Goal: Task Accomplishment & Management: Manage account settings

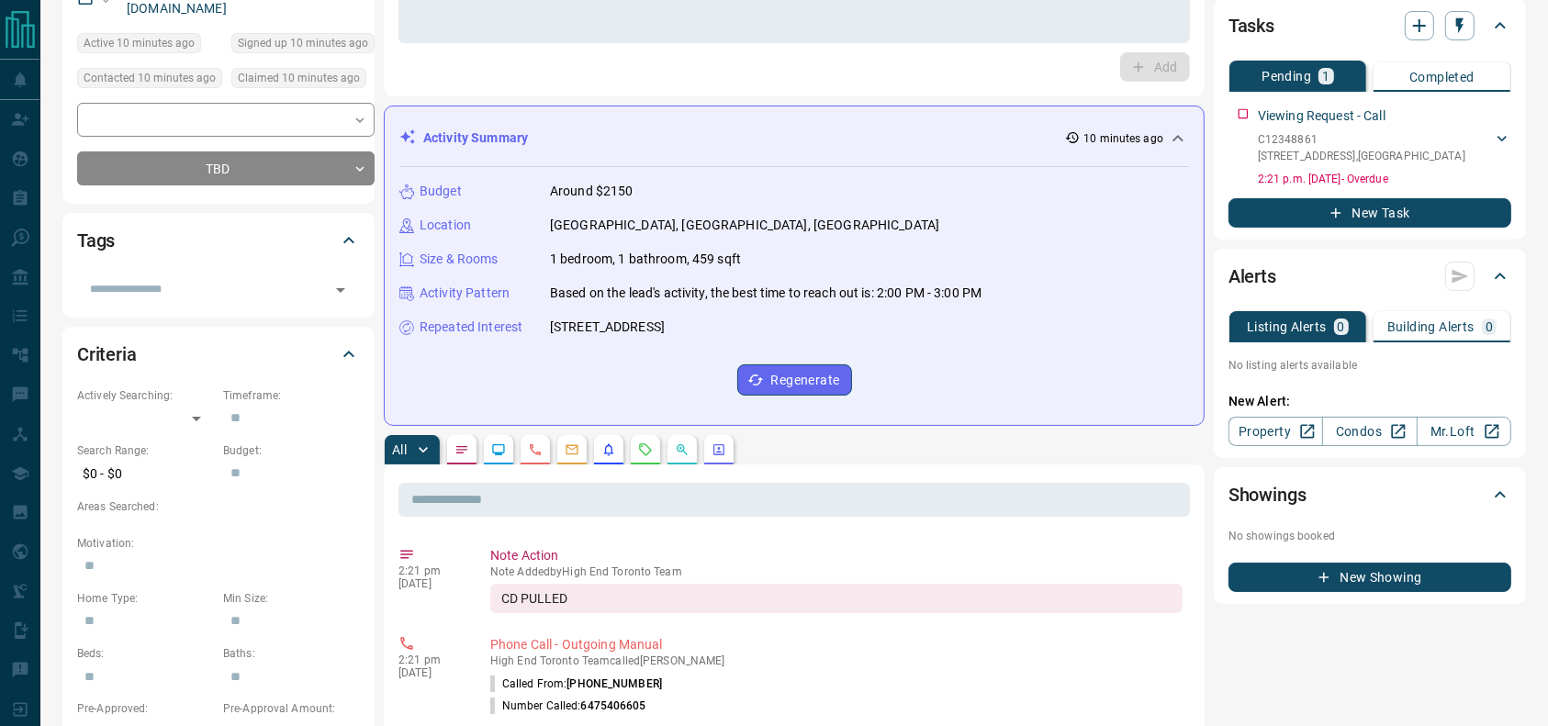
scroll to position [224, 0]
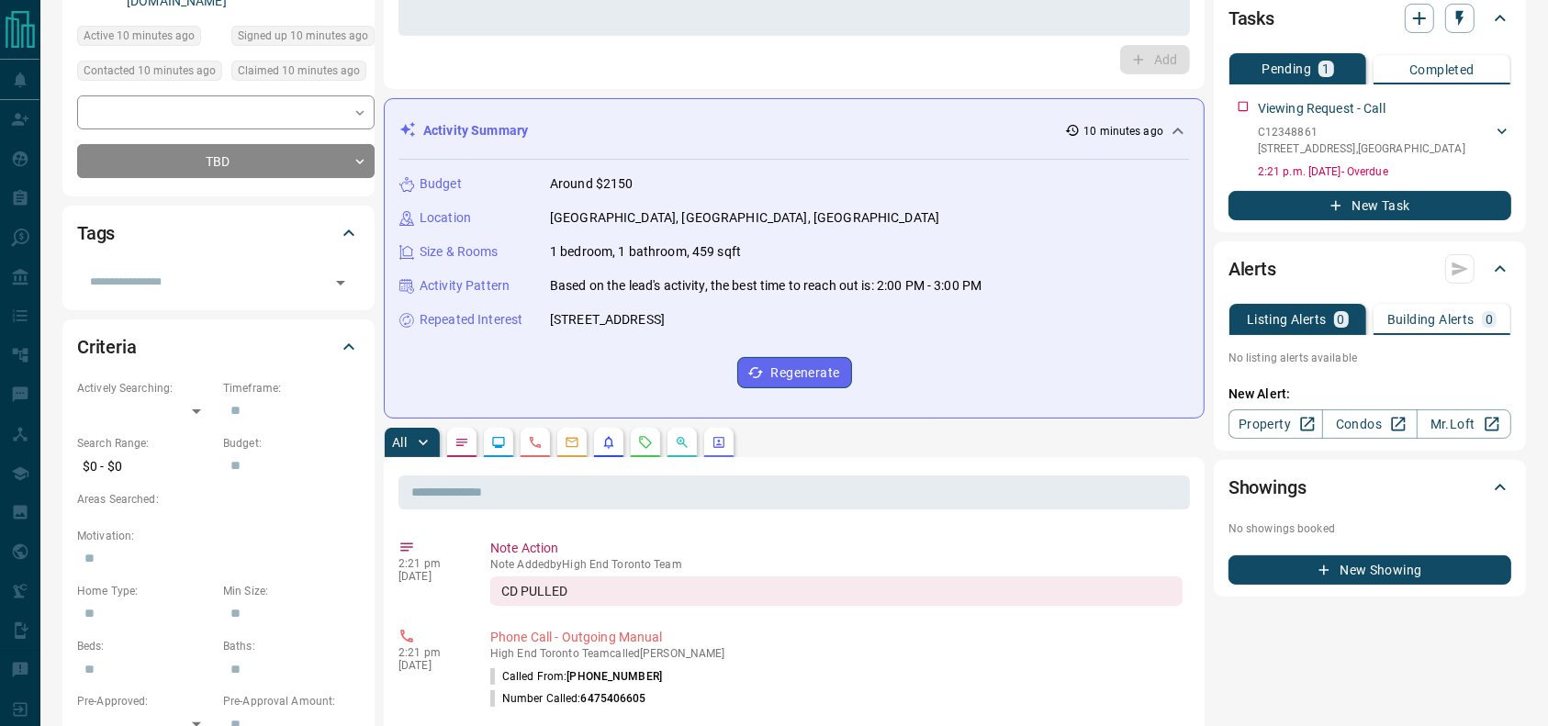
click at [629, 442] on div "All" at bounding box center [794, 442] width 821 height 29
click at [631, 442] on div "All" at bounding box center [794, 442] width 821 height 29
click at [644, 444] on icon "Requests" at bounding box center [645, 442] width 15 height 15
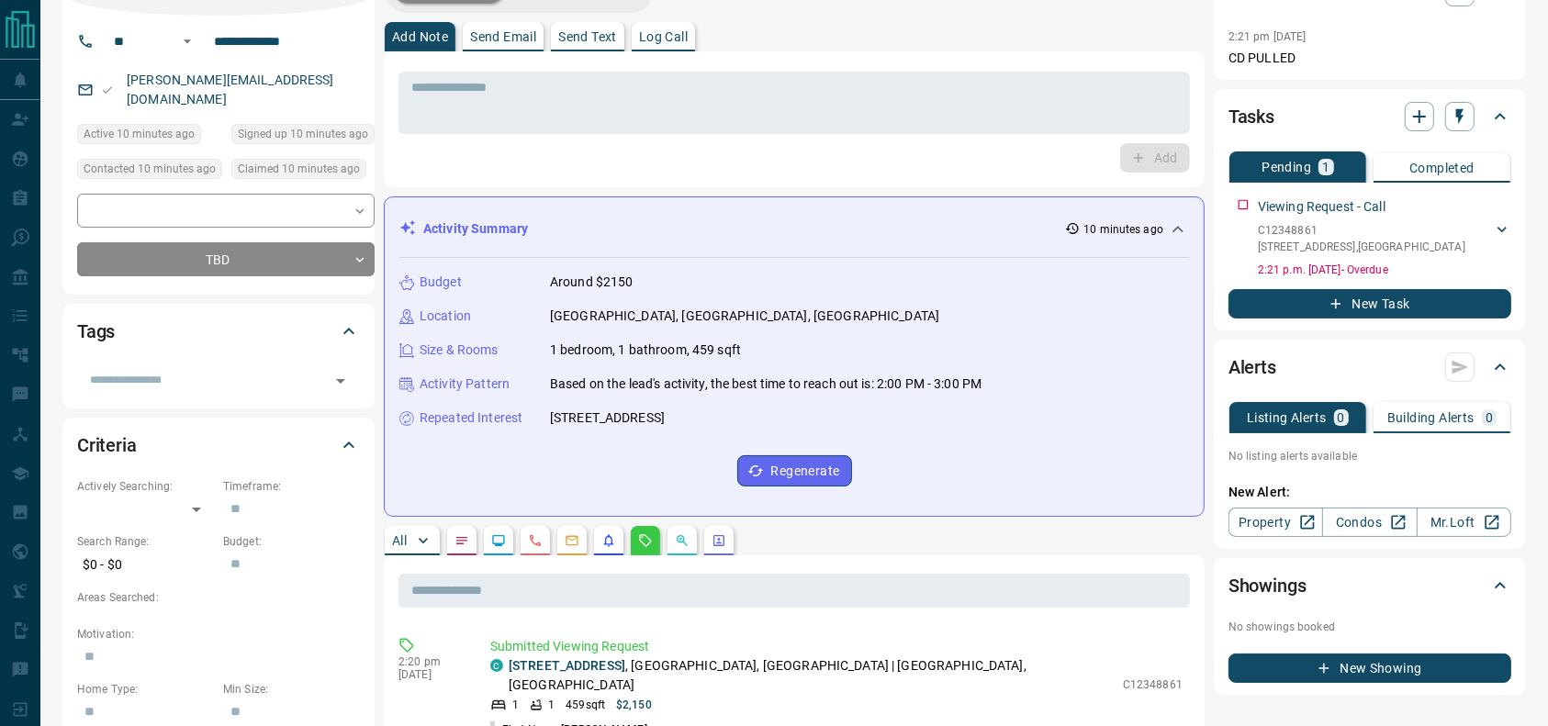
scroll to position [0, 0]
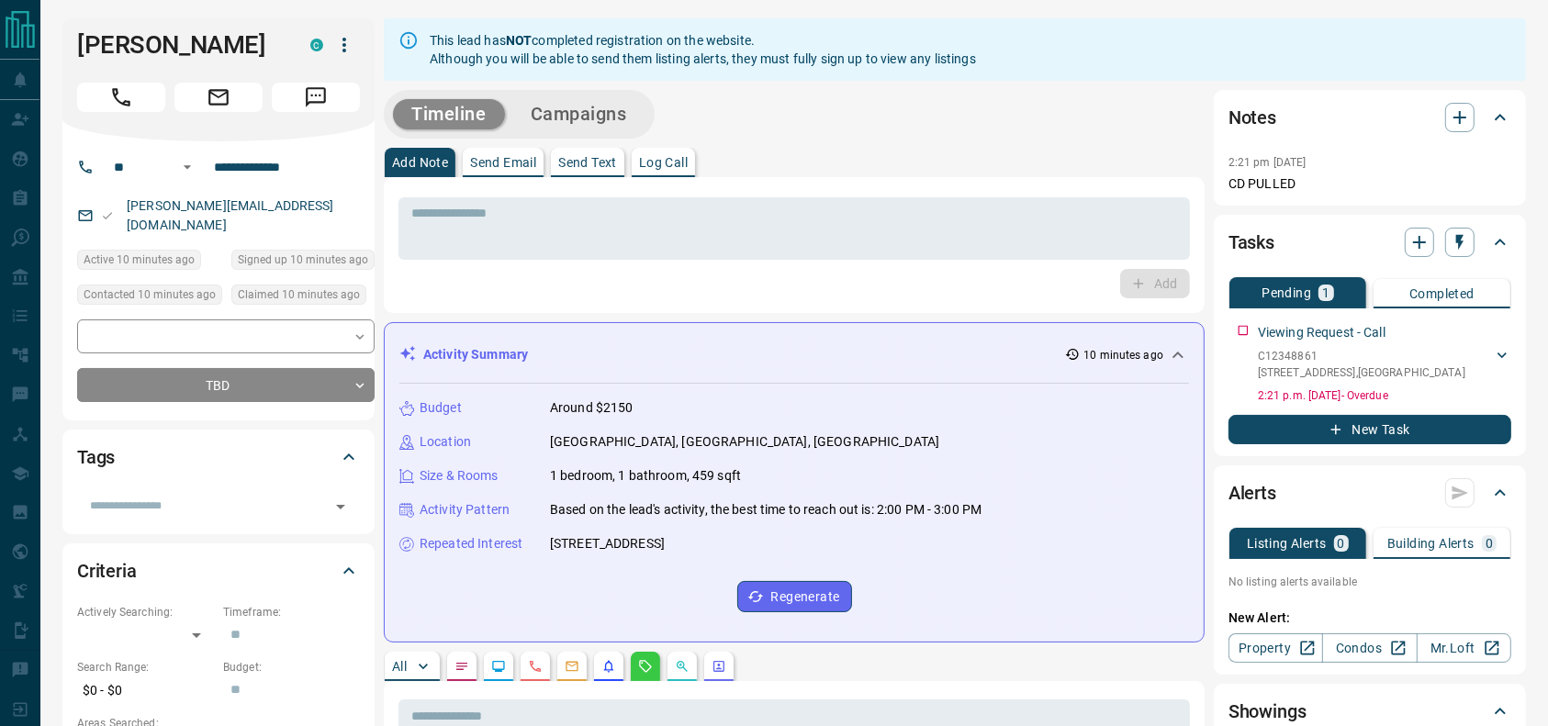
click at [140, 102] on button "Call" at bounding box center [121, 97] width 88 height 29
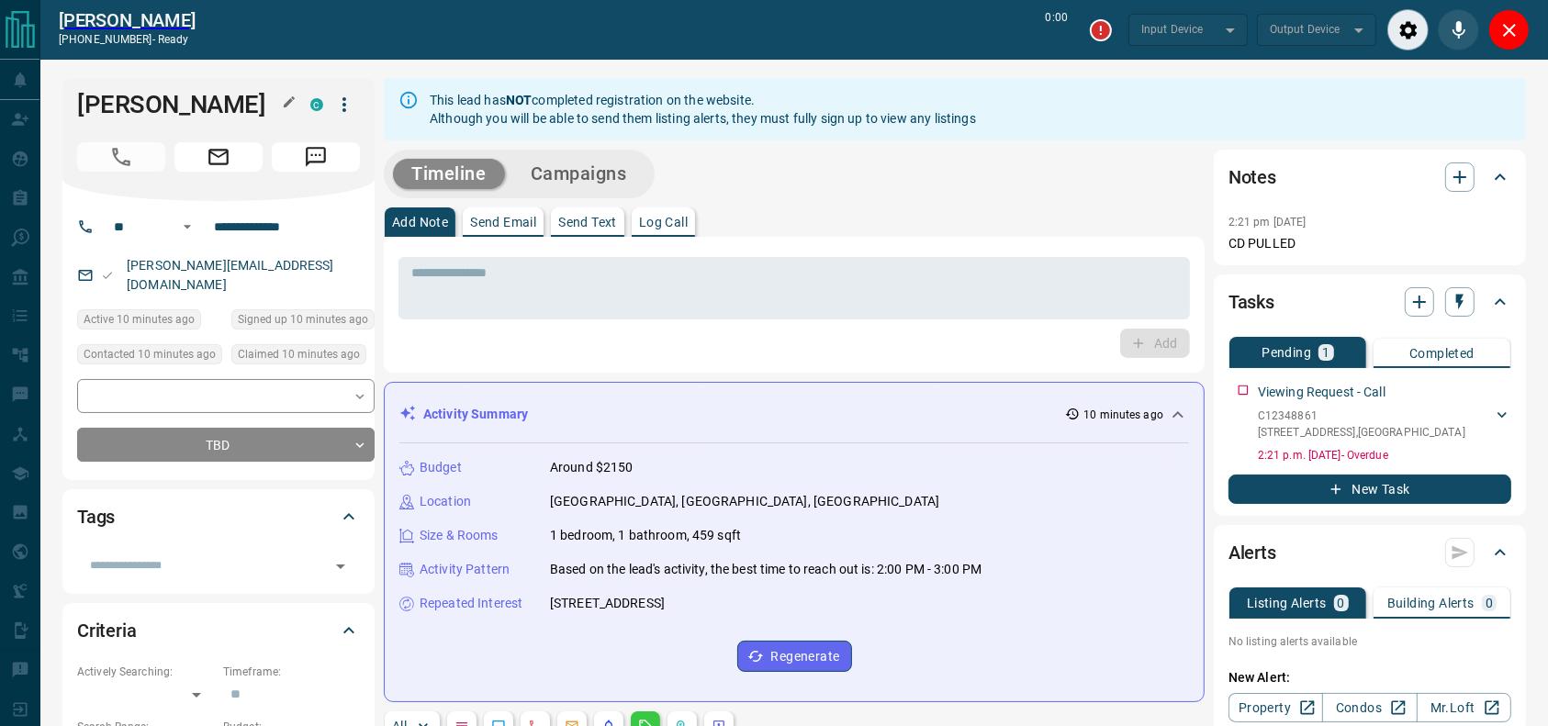
type input "*******"
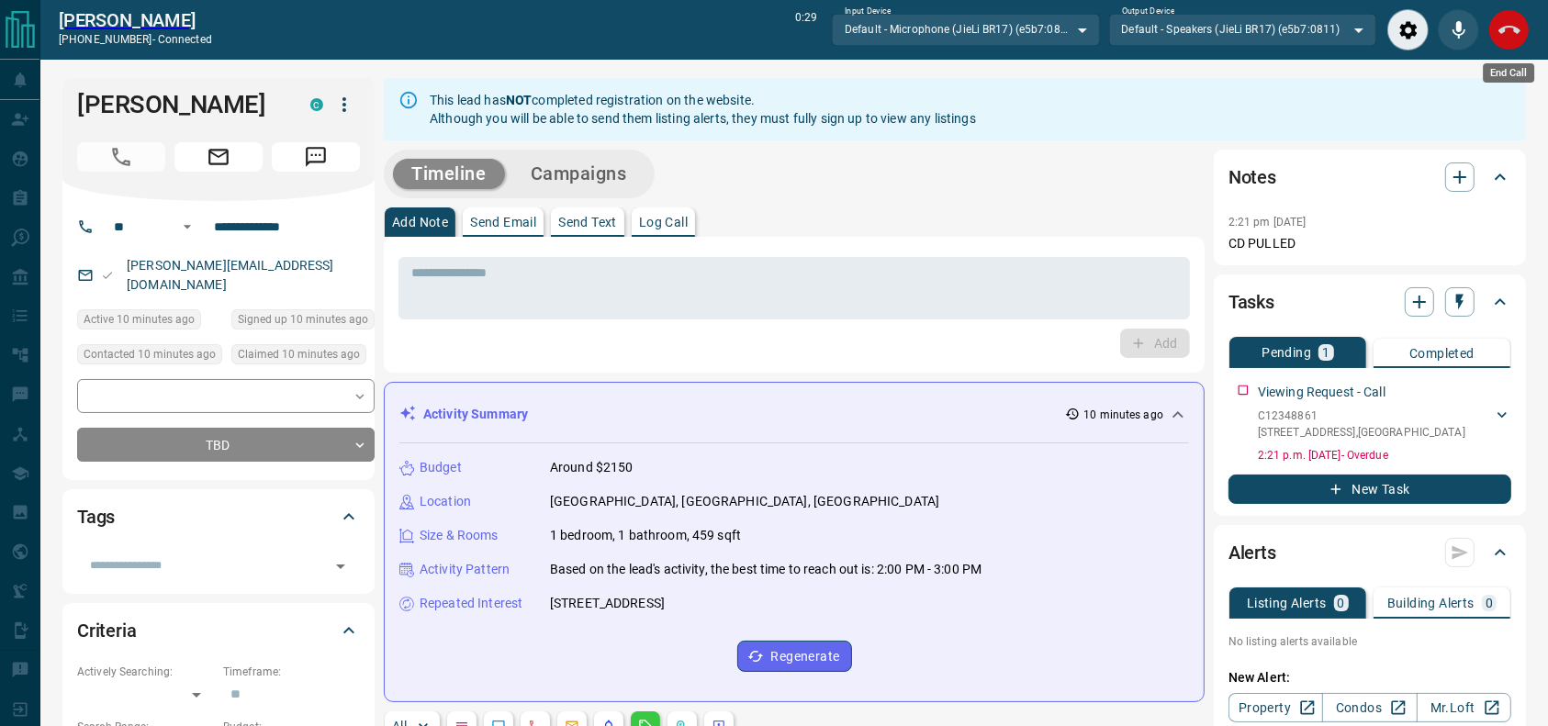
click at [1511, 51] on div "End Call" at bounding box center [1508, 68] width 55 height 34
click at [1512, 34] on icon "End Call" at bounding box center [1510, 30] width 22 height 22
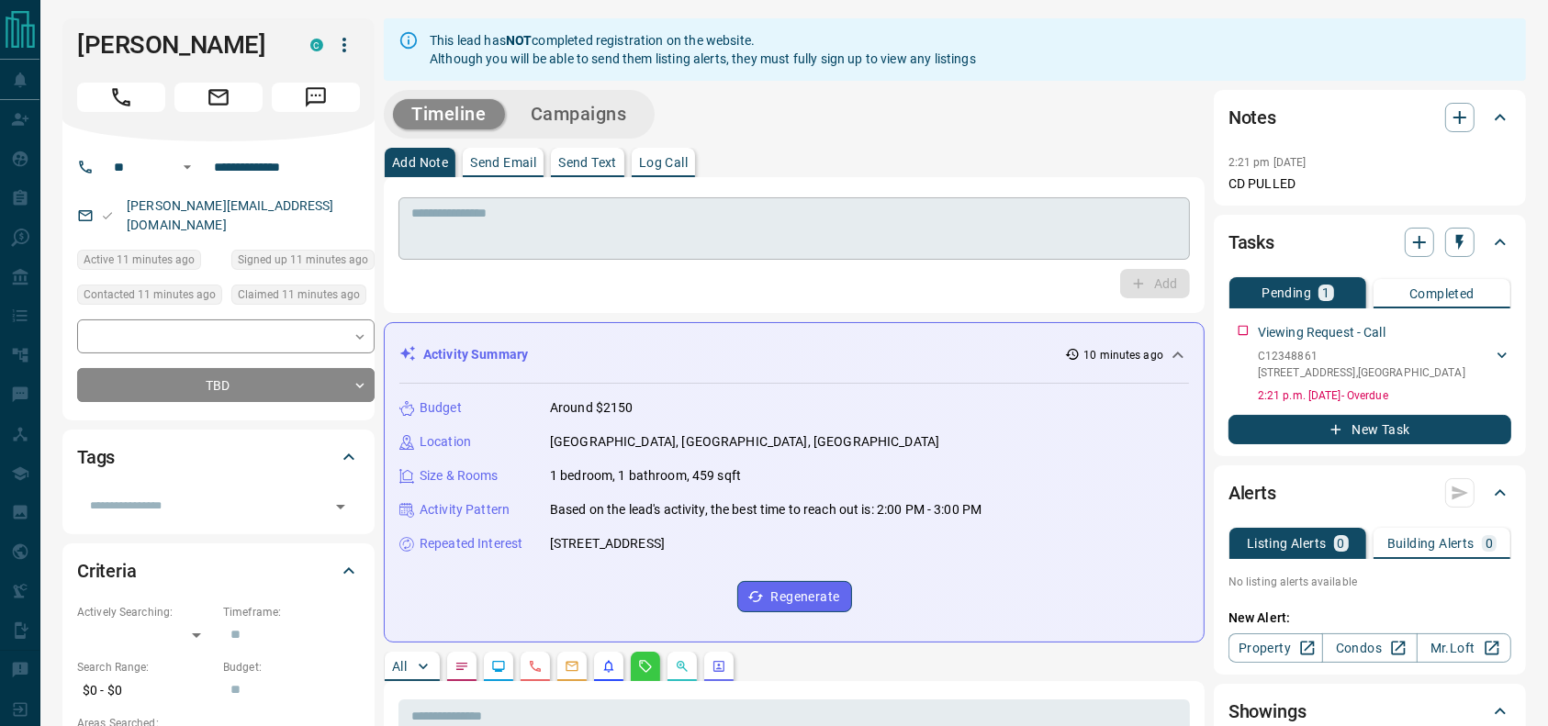
click at [1008, 216] on textarea at bounding box center [794, 229] width 766 height 47
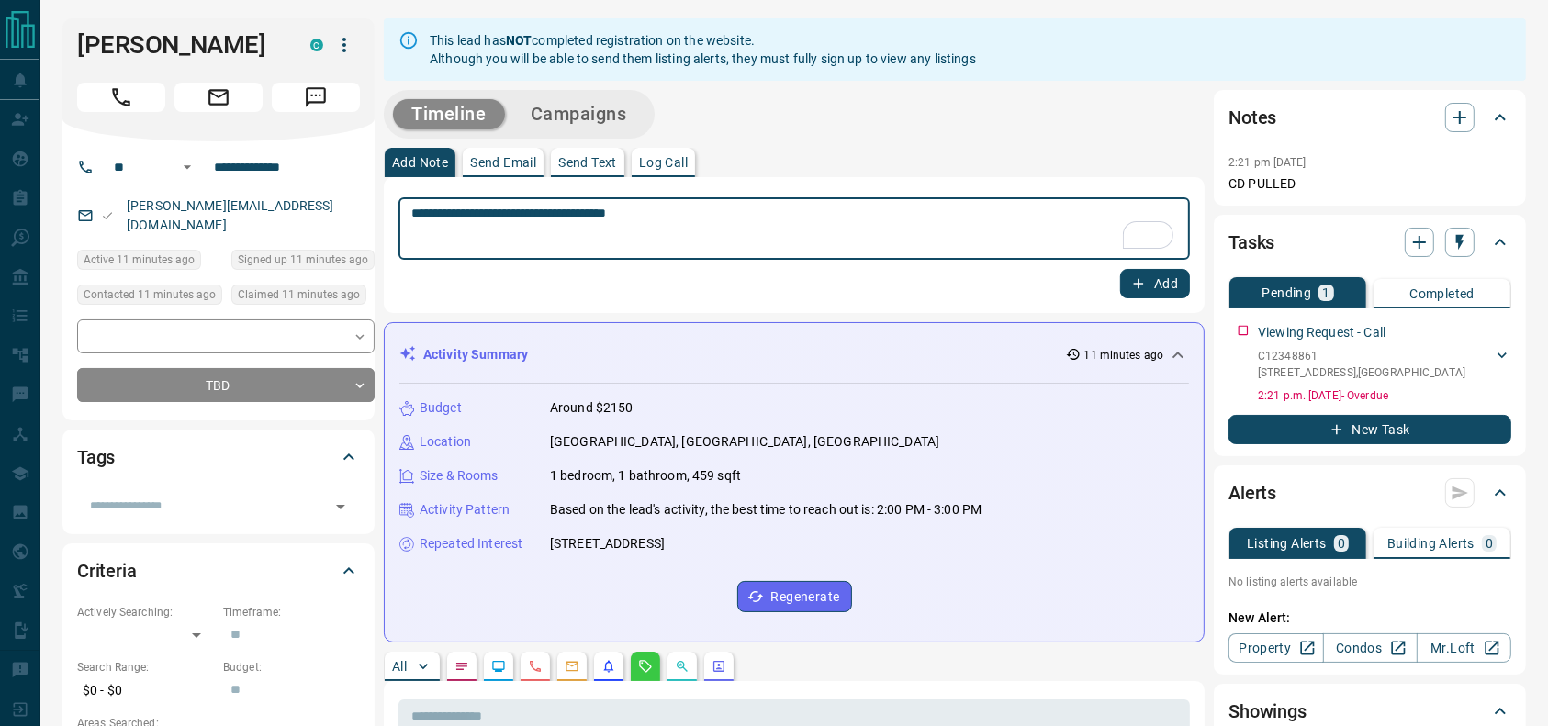
type textarea "**********"
click at [1179, 274] on button "Add" at bounding box center [1155, 283] width 70 height 29
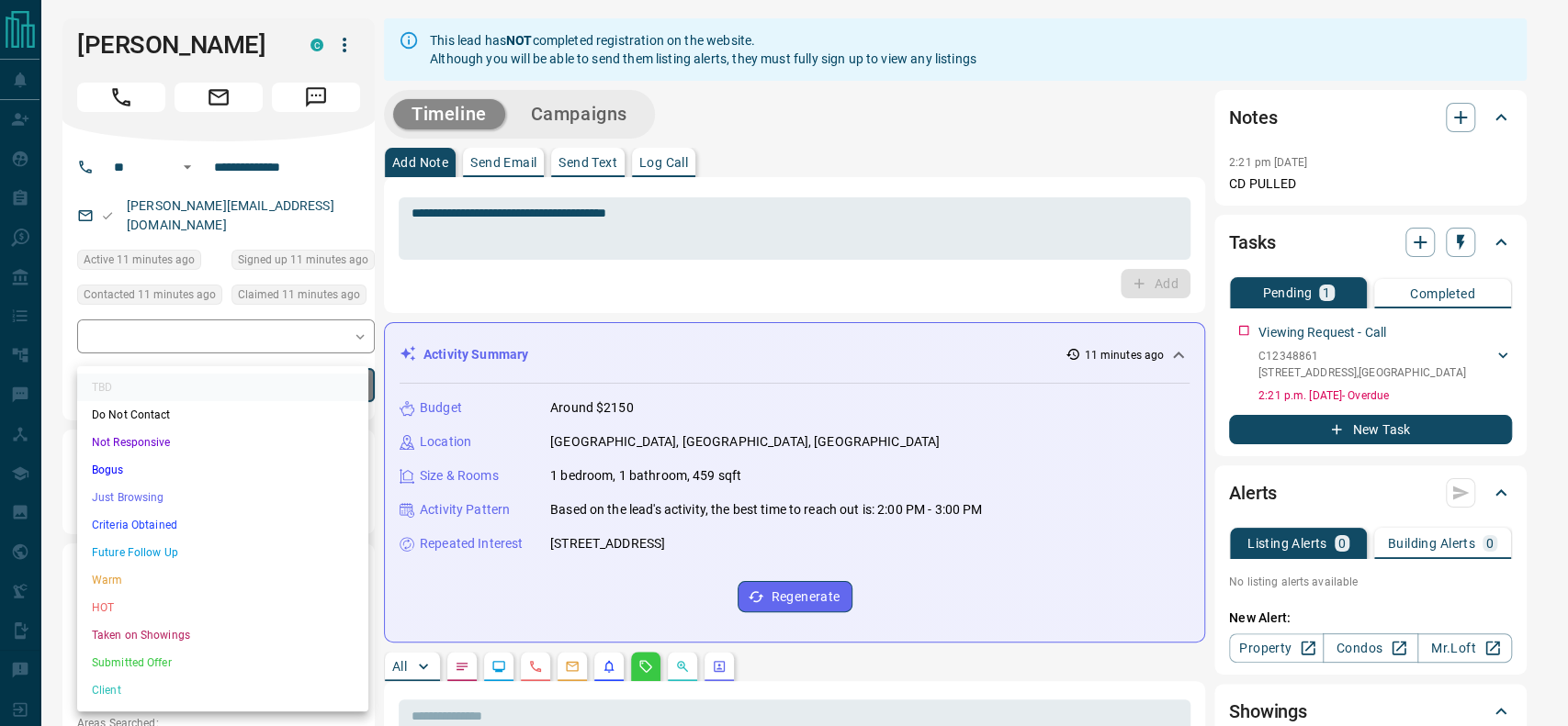
drag, startPoint x: 264, startPoint y: 510, endPoint x: 258, endPoint y: 520, distance: 12.0
click at [258, 520] on ul "TBD Do Not Contact Not Responsive Bogus Just Browsing Criteria Obtained Future …" at bounding box center [222, 538] width 291 height 345
drag, startPoint x: 198, startPoint y: 489, endPoint x: 196, endPoint y: 517, distance: 28.6
click at [196, 517] on ul "TBD Do Not Contact Not Responsive Bogus Just Browsing Criteria Obtained Future …" at bounding box center [222, 538] width 291 height 345
click at [196, 517] on li "Criteria Obtained" at bounding box center [222, 525] width 291 height 28
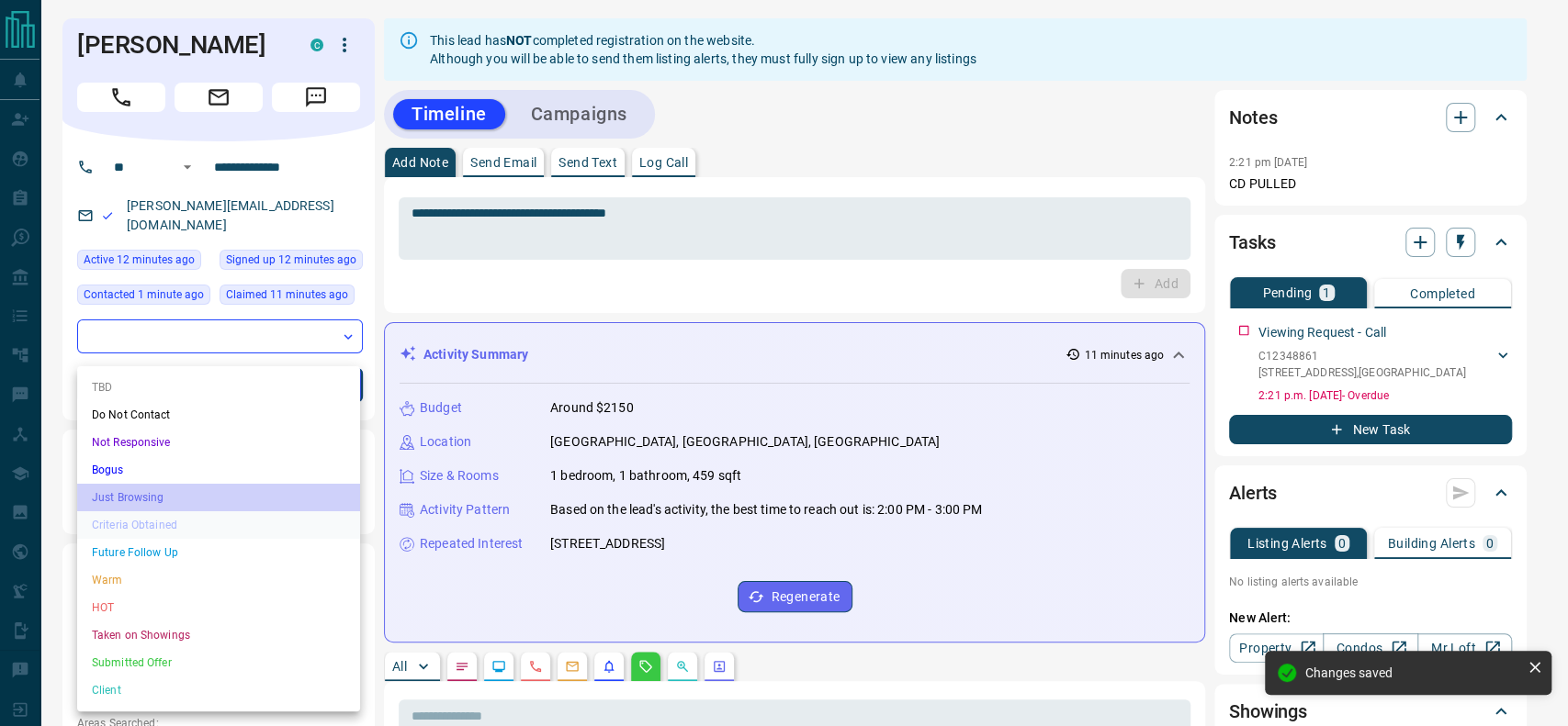
click at [191, 484] on li "Just Browsing" at bounding box center [218, 498] width 283 height 28
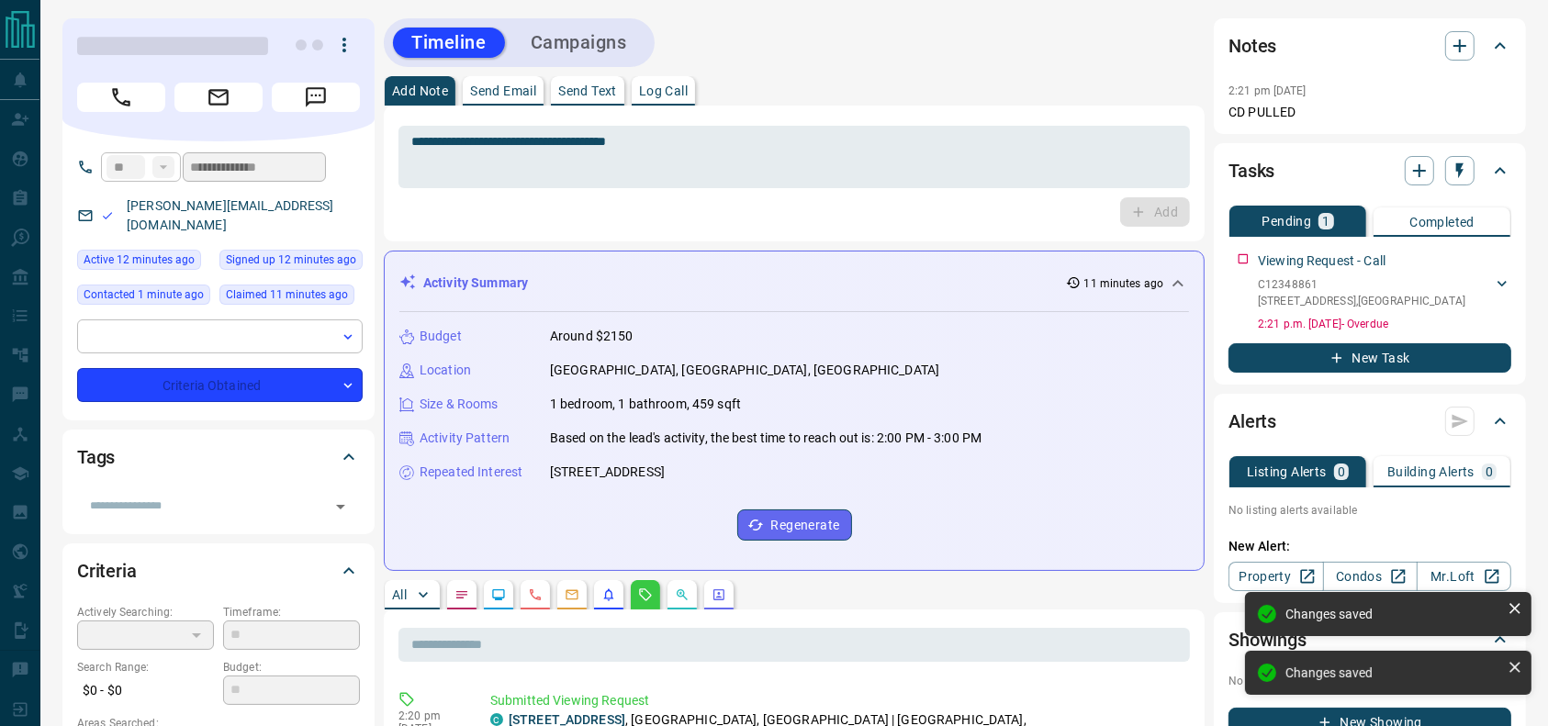
click at [205, 329] on div "​" at bounding box center [220, 337] width 286 height 34
type input "*"
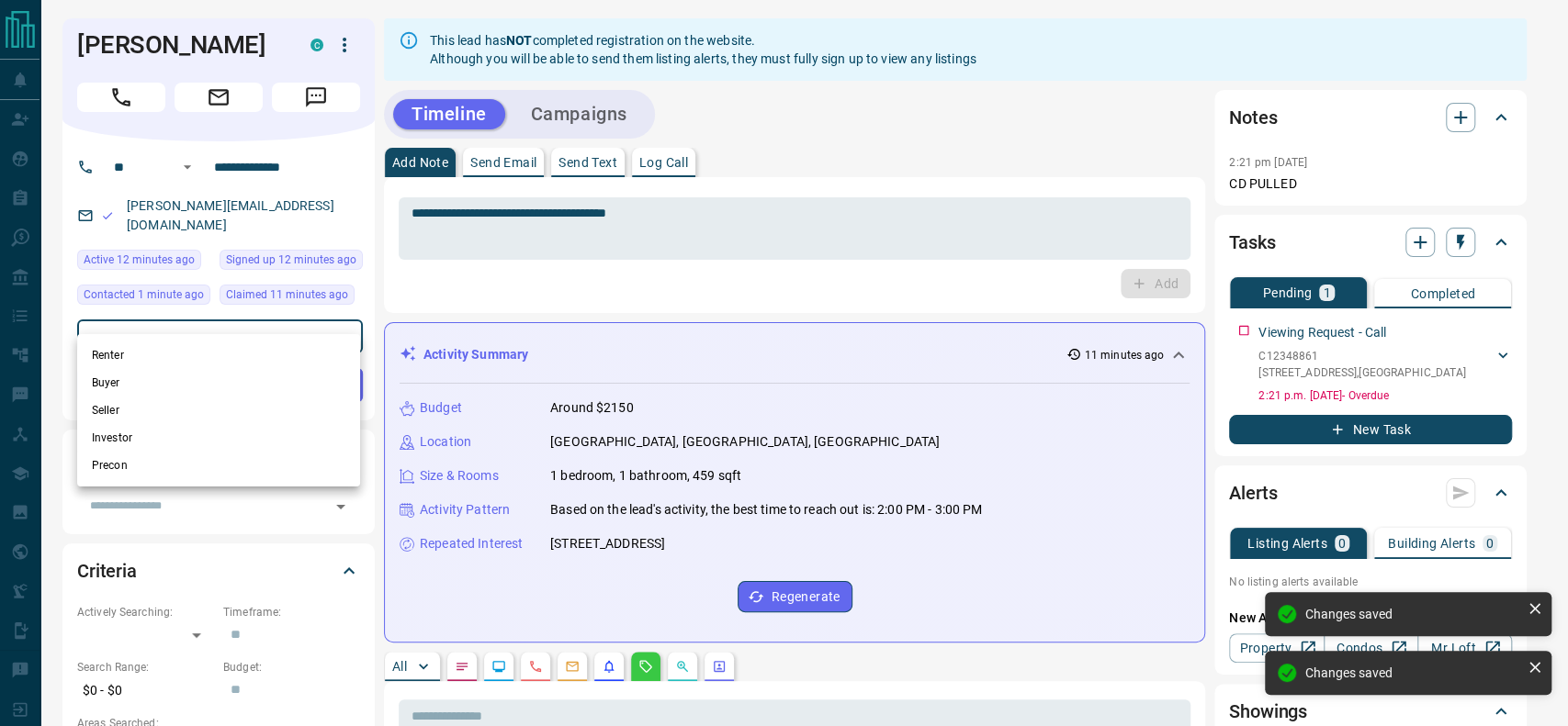
click at [198, 349] on li "Renter" at bounding box center [218, 356] width 283 height 28
type input "**********"
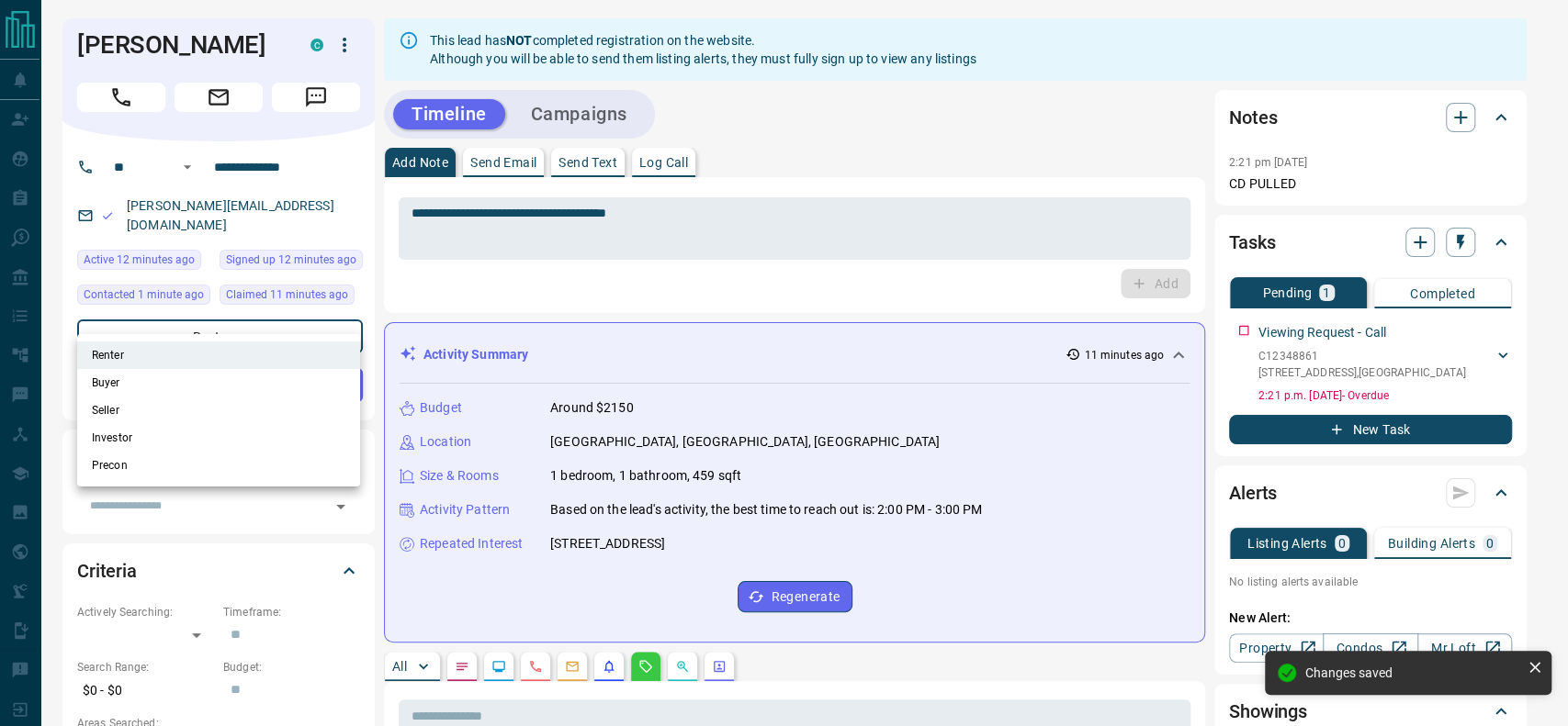
click at [595, 231] on div at bounding box center [784, 363] width 1568 height 726
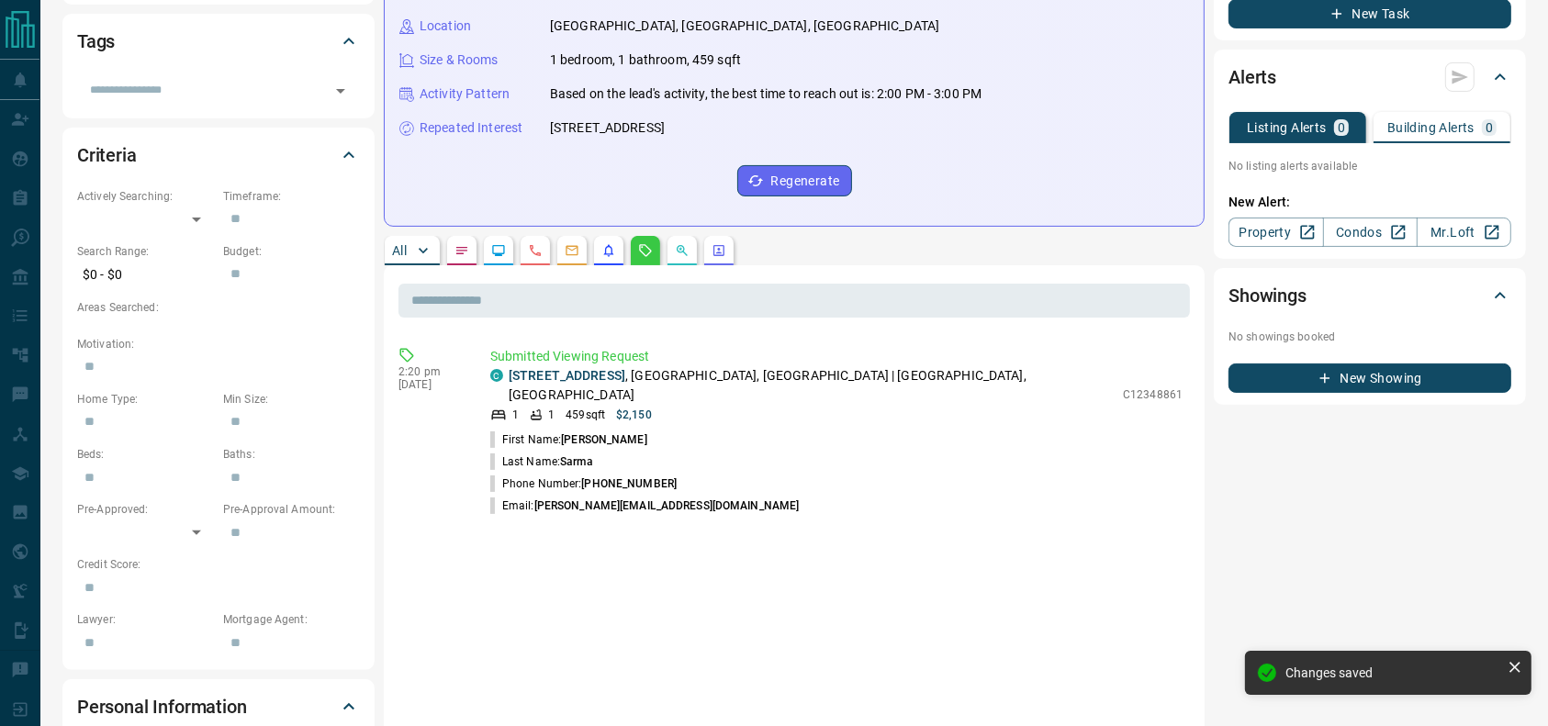
scroll to position [419, 0]
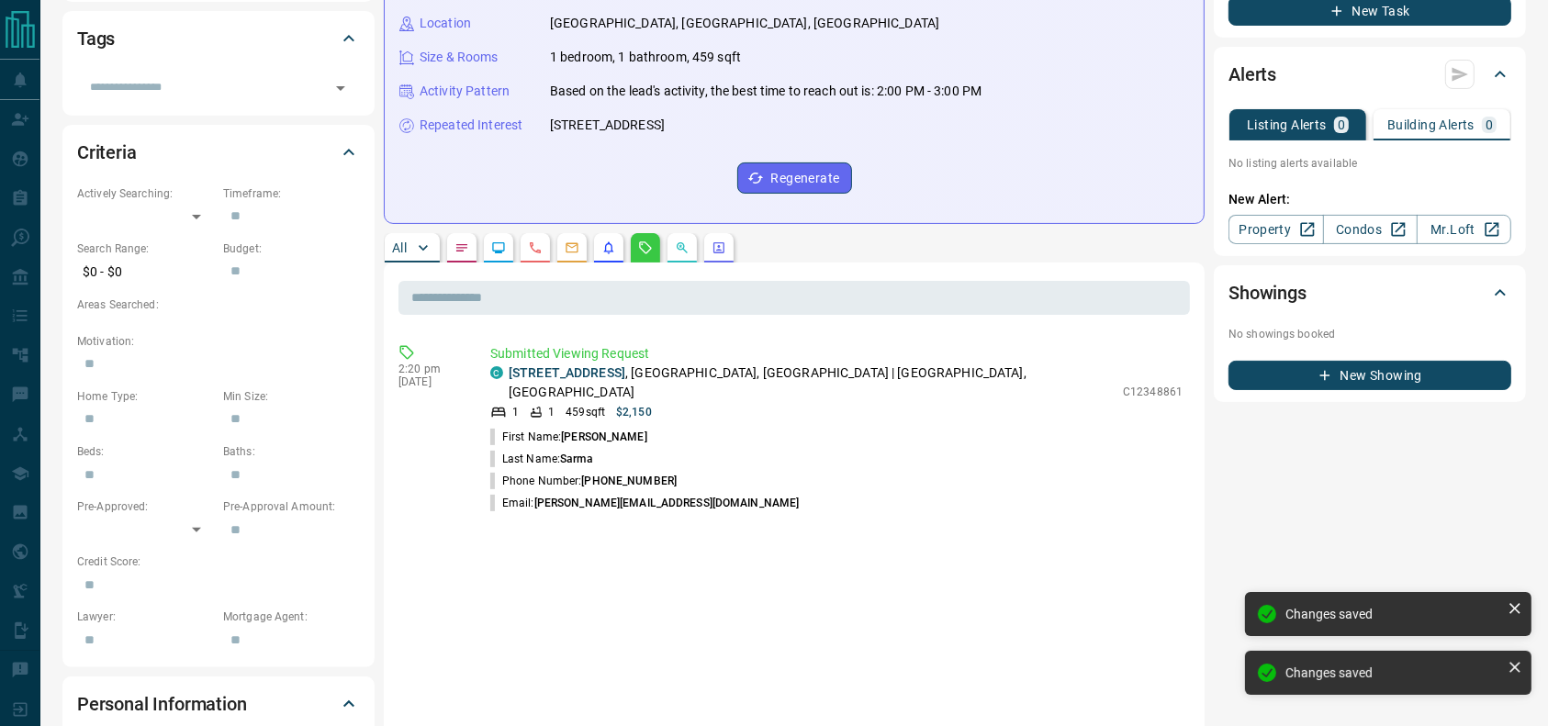
click at [462, 183] on div "Budget Around $2150 Location [GEOGRAPHIC_DATA], [GEOGRAPHIC_DATA], [GEOGRAPHIC_…" at bounding box center [794, 86] width 790 height 243
click at [455, 235] on button "button" at bounding box center [461, 247] width 29 height 29
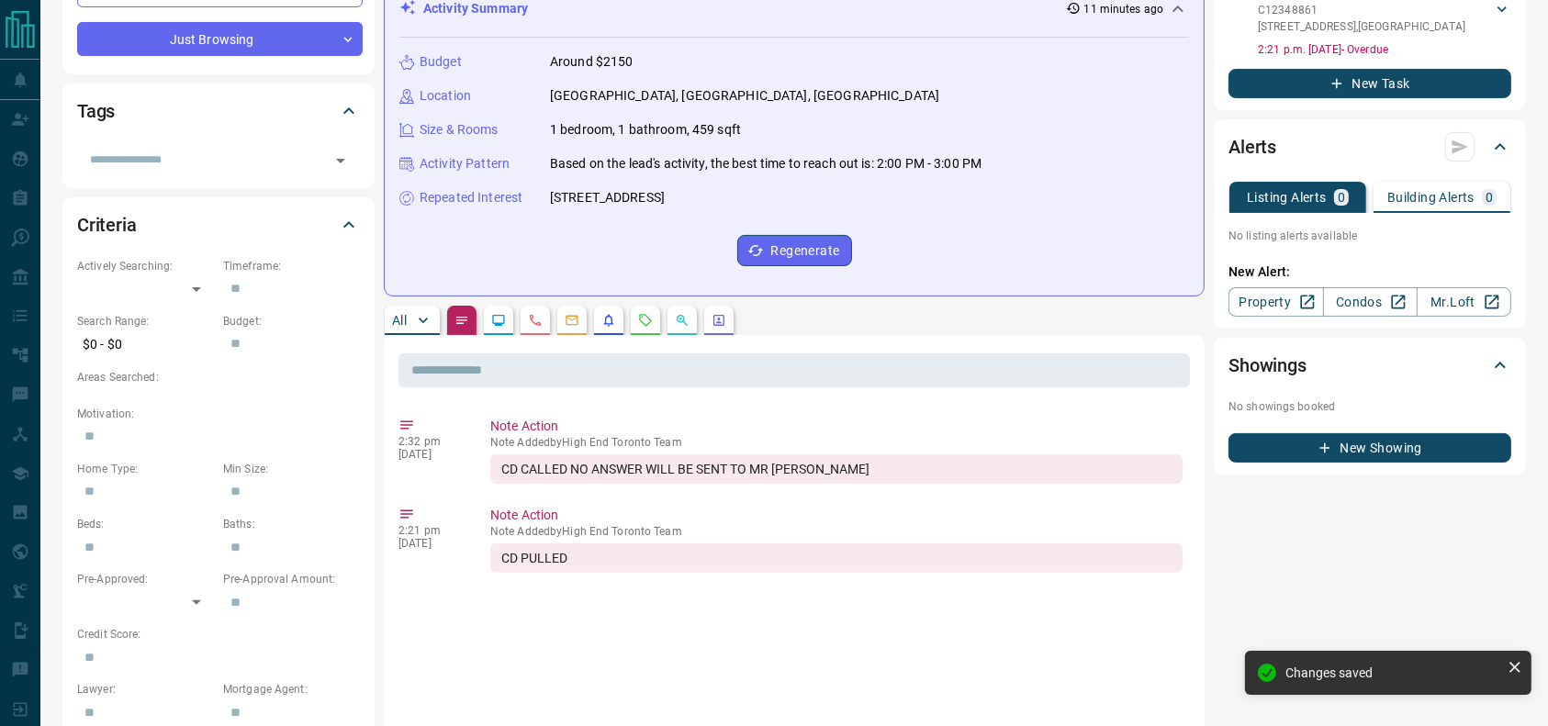
scroll to position [0, 0]
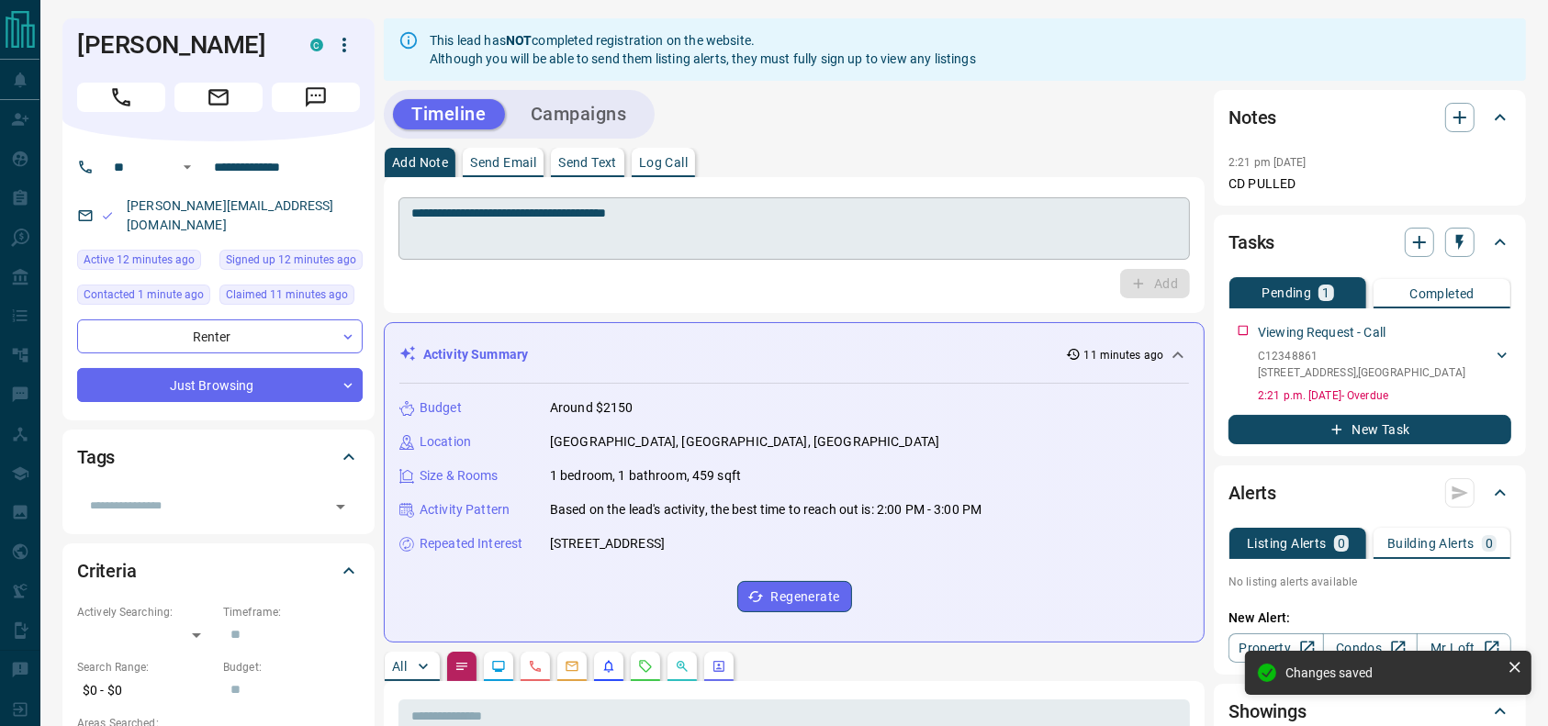
click at [548, 221] on textarea "**********" at bounding box center [794, 229] width 766 height 47
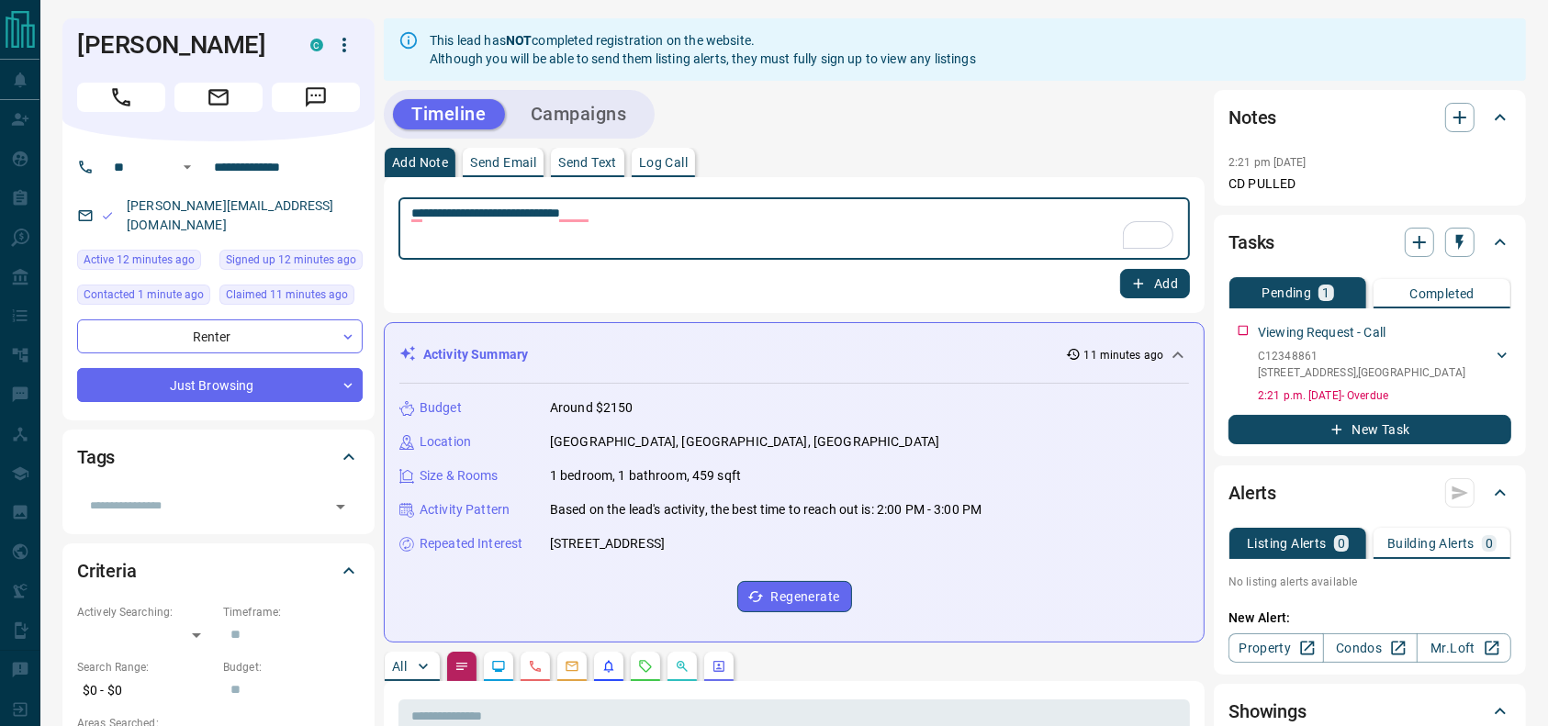
type textarea "**********"
click at [1149, 288] on button "Add" at bounding box center [1155, 283] width 70 height 29
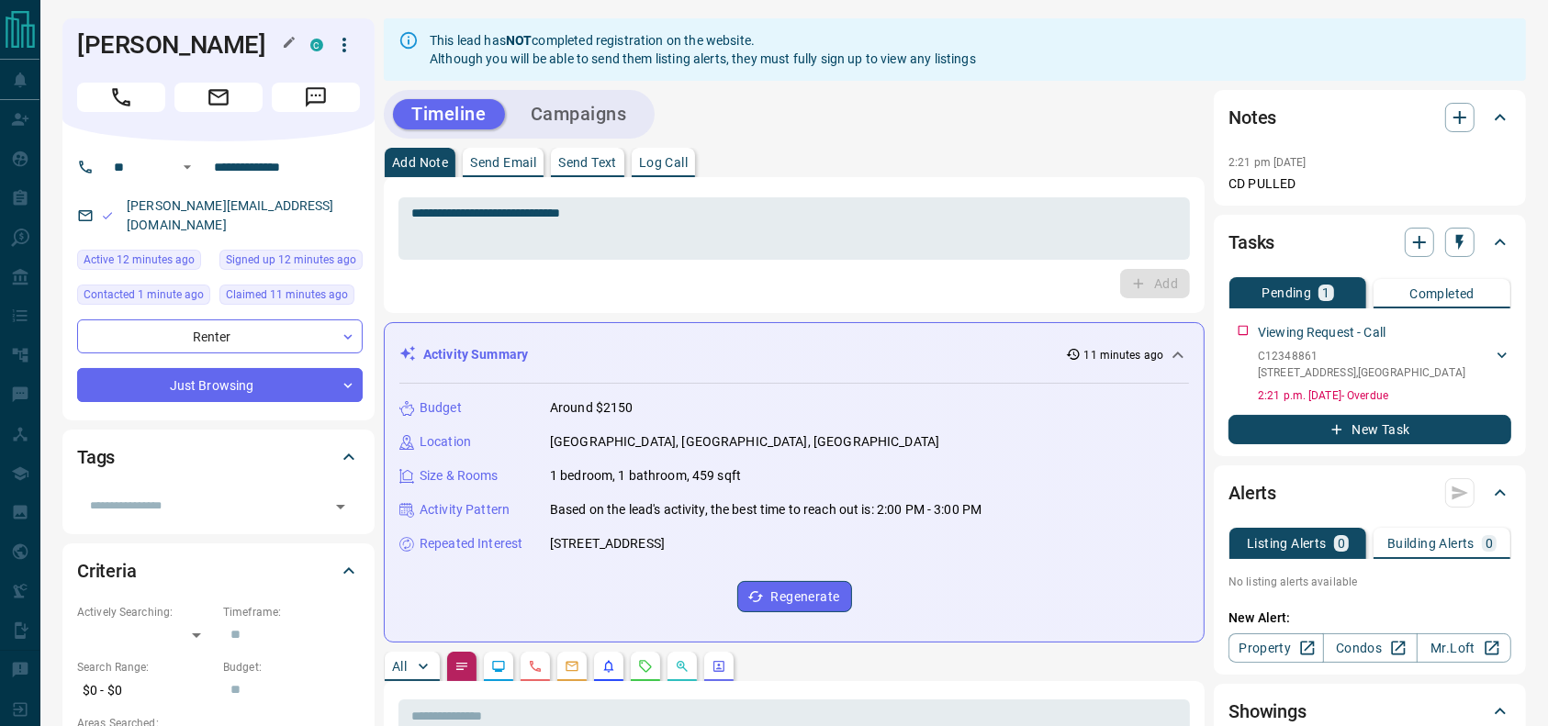
click at [179, 40] on h1 "[PERSON_NAME]" at bounding box center [180, 44] width 206 height 29
copy div "[PERSON_NAME] C"
click at [492, 199] on div "**********" at bounding box center [795, 228] width 792 height 62
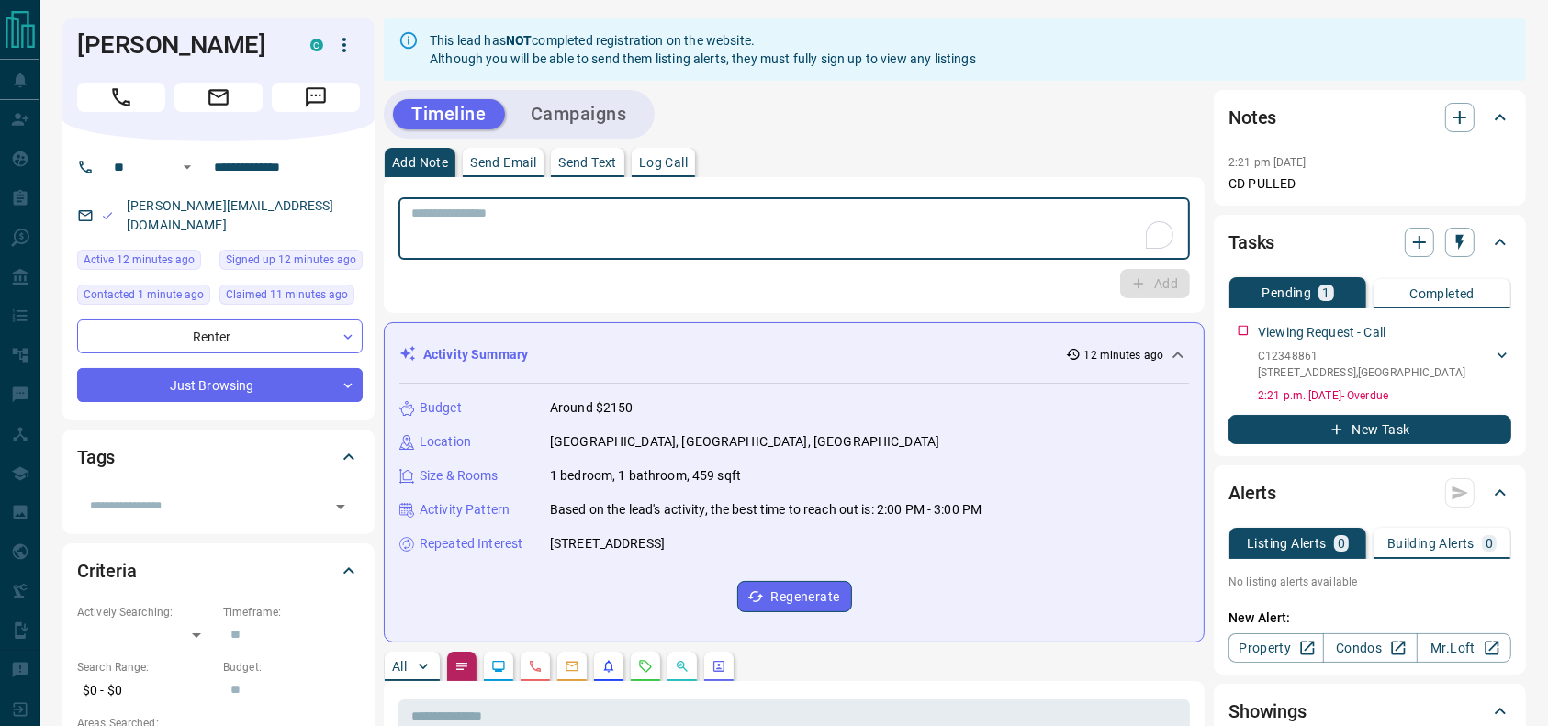
paste textarea "**********"
type textarea "**********"
click at [336, 165] on input "**********" at bounding box center [278, 166] width 143 height 29
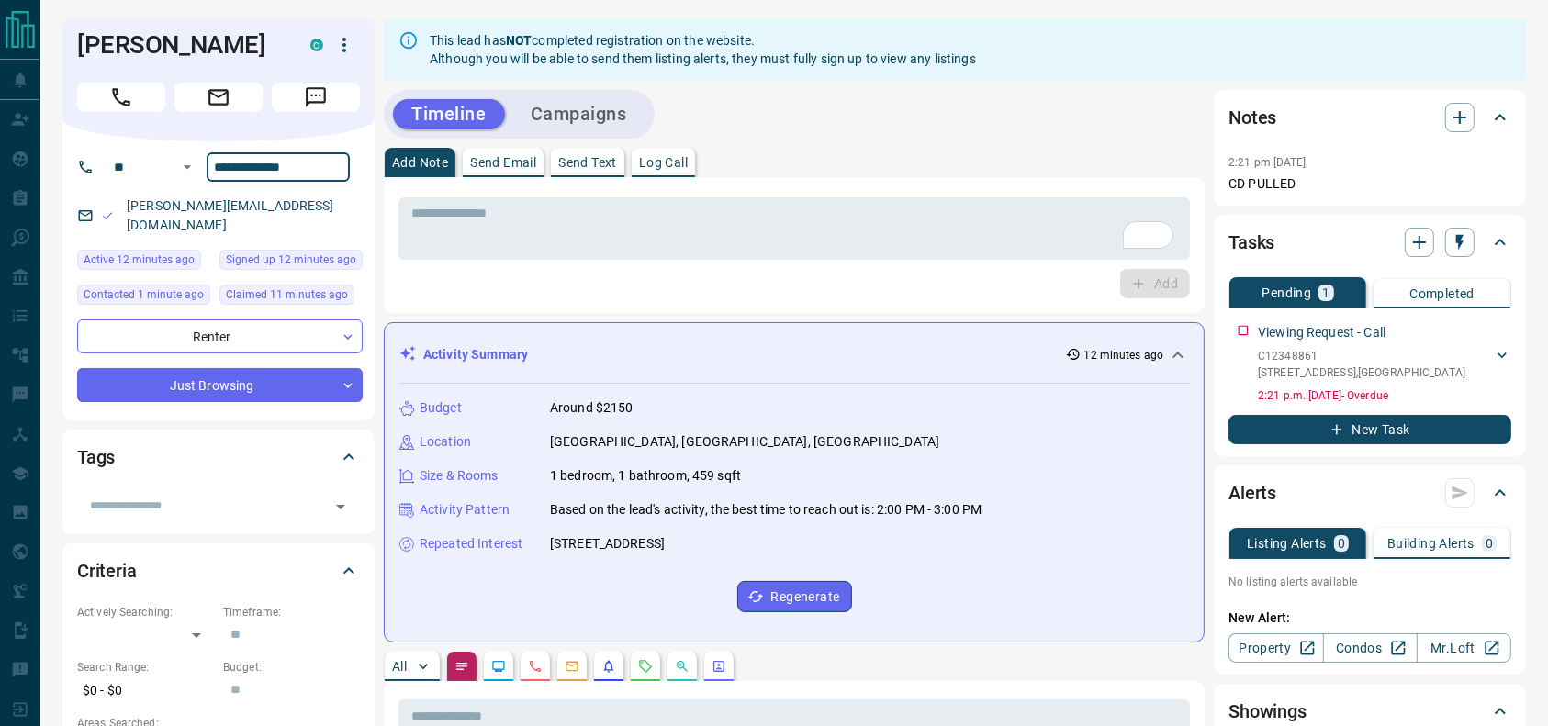
click at [336, 165] on input "**********" at bounding box center [278, 166] width 143 height 29
drag, startPoint x: 261, startPoint y: 196, endPoint x: 45, endPoint y: 217, distance: 216.8
copy link "[PERSON_NAME][EMAIL_ADDRESS][DOMAIN_NAME]"
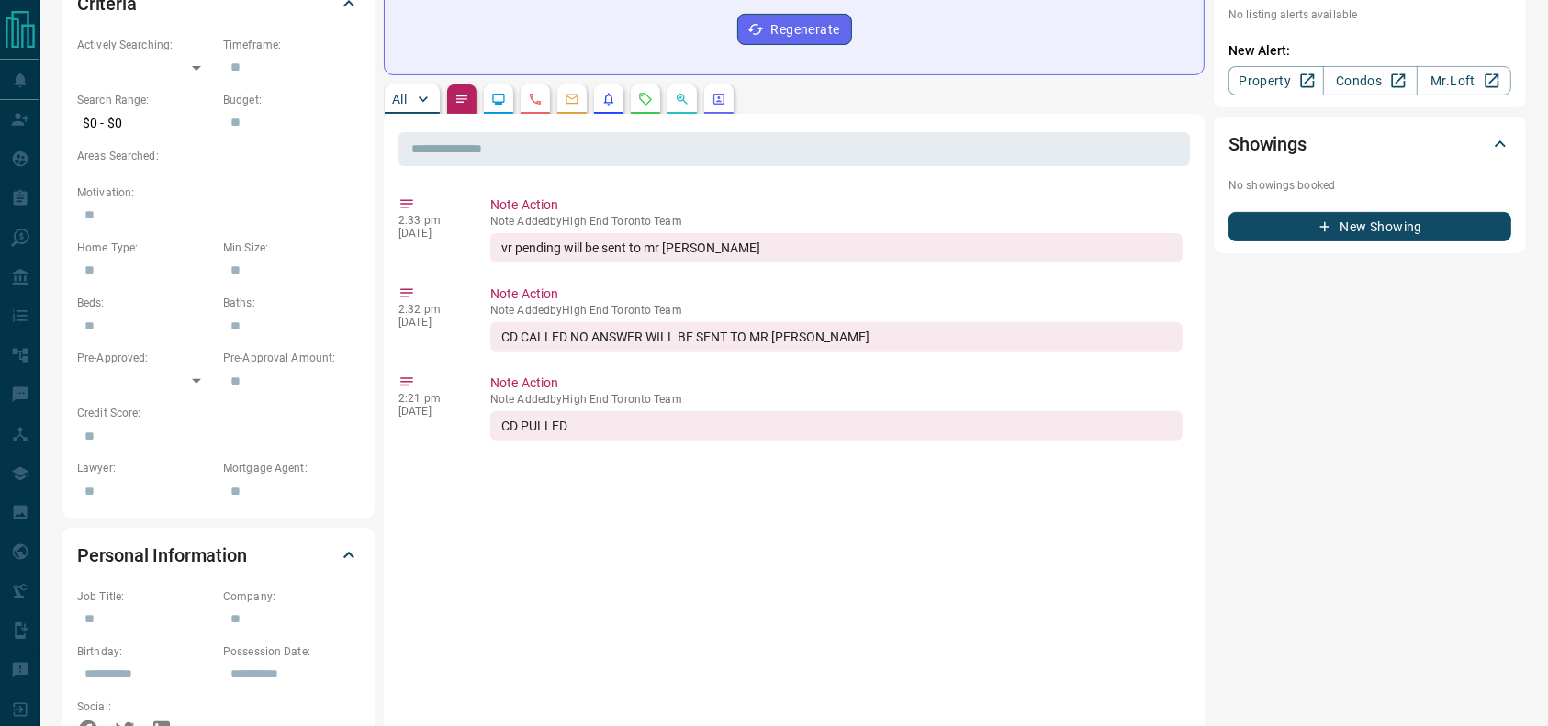
scroll to position [574, 0]
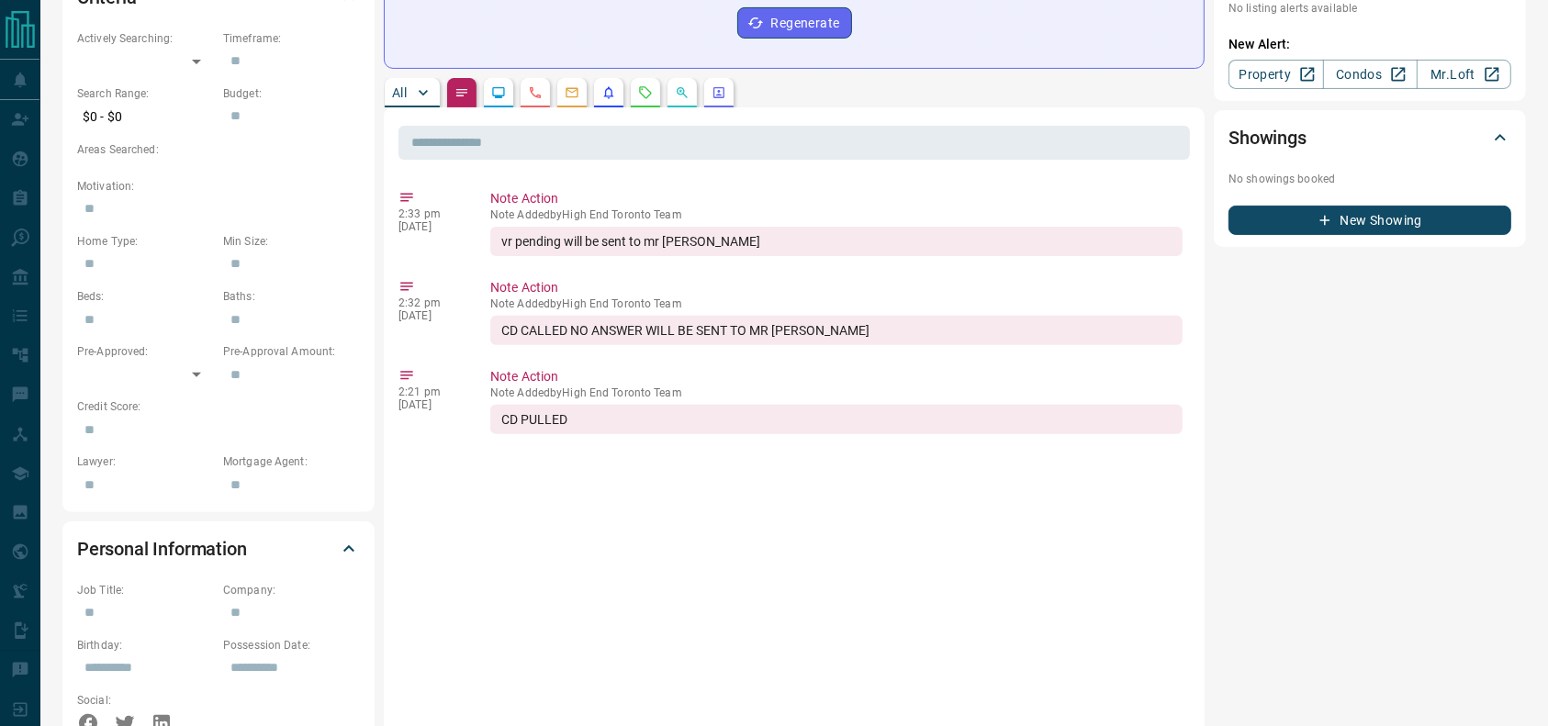
click at [653, 90] on icon "Requests" at bounding box center [645, 92] width 15 height 15
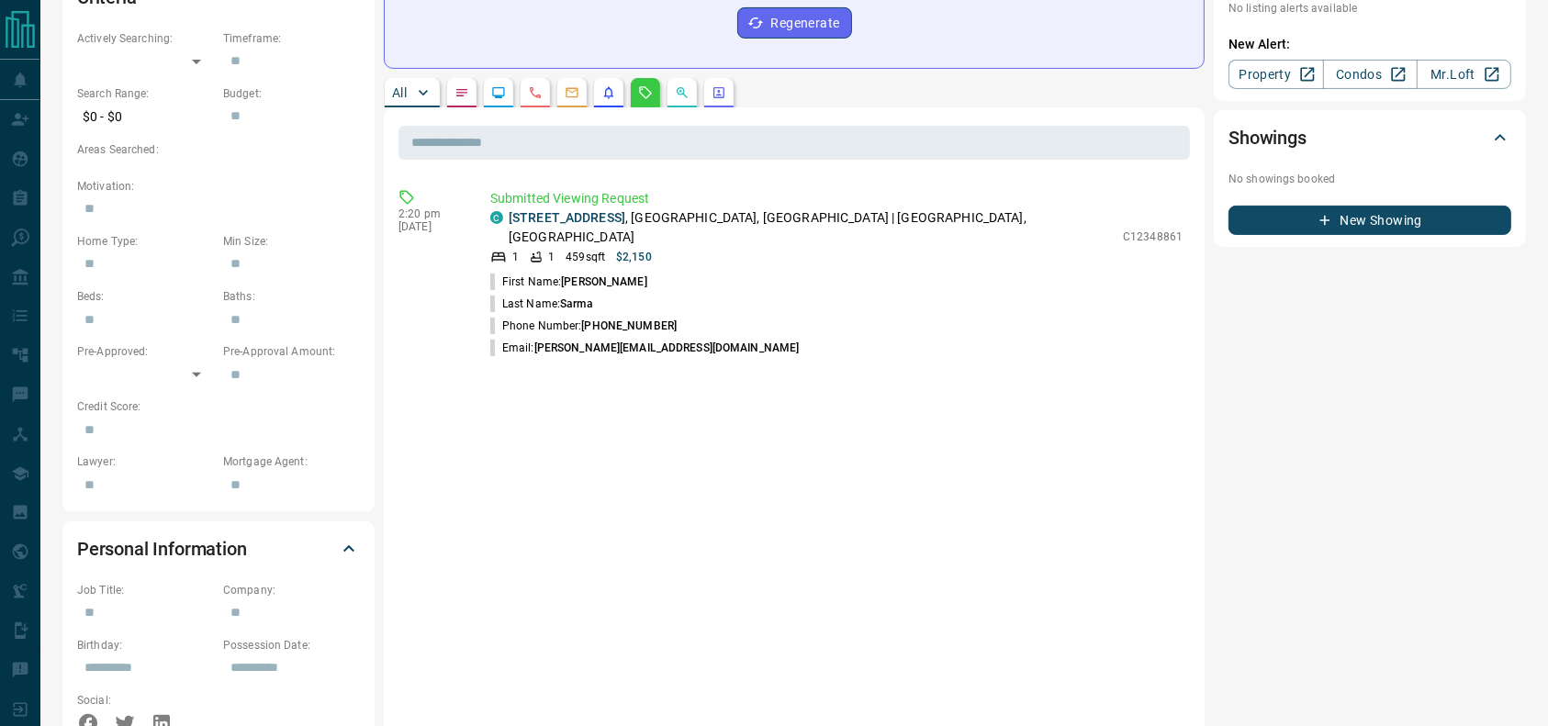
click at [729, 216] on p "[STREET_ADDRESS]" at bounding box center [811, 227] width 605 height 39
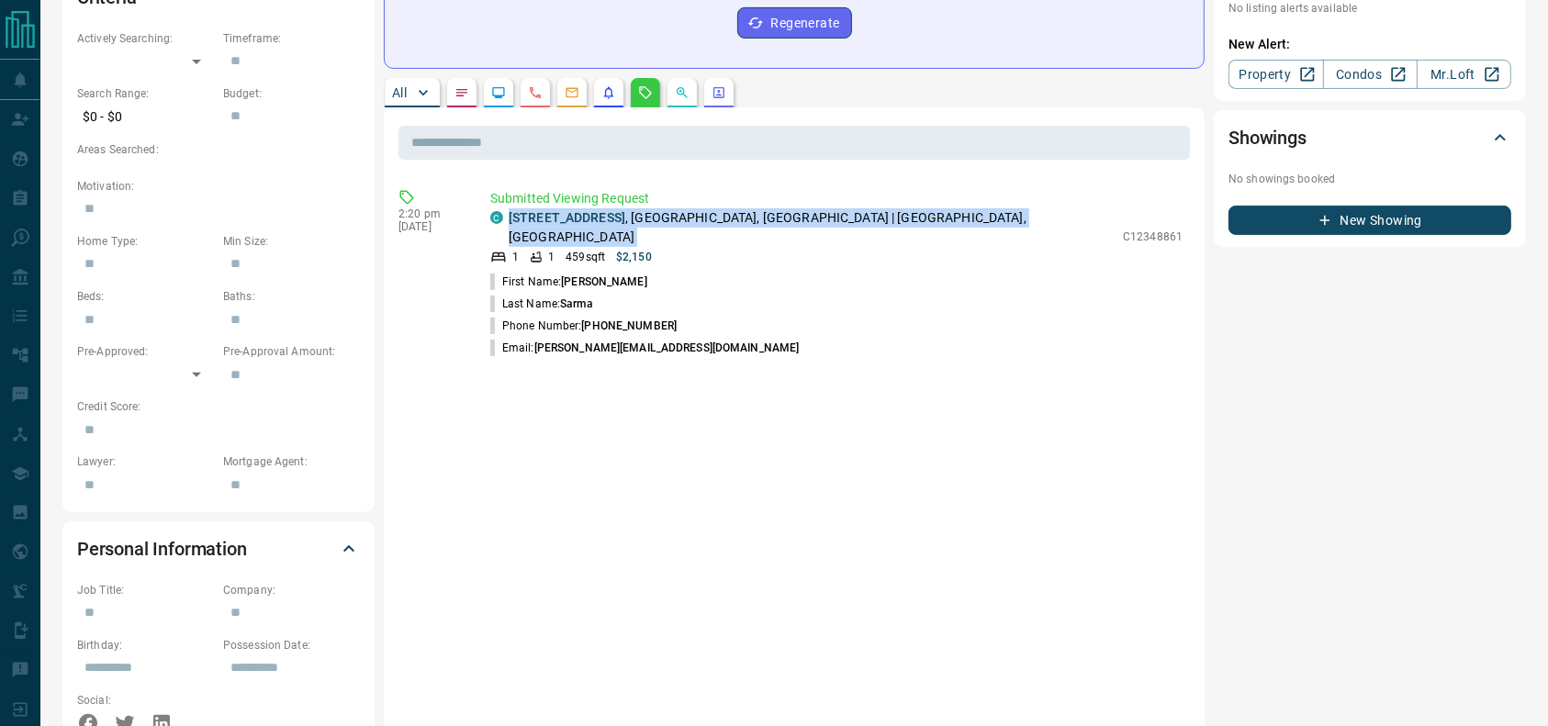
click at [729, 216] on p "[STREET_ADDRESS]" at bounding box center [811, 227] width 605 height 39
copy div "[STREET_ADDRESS]"
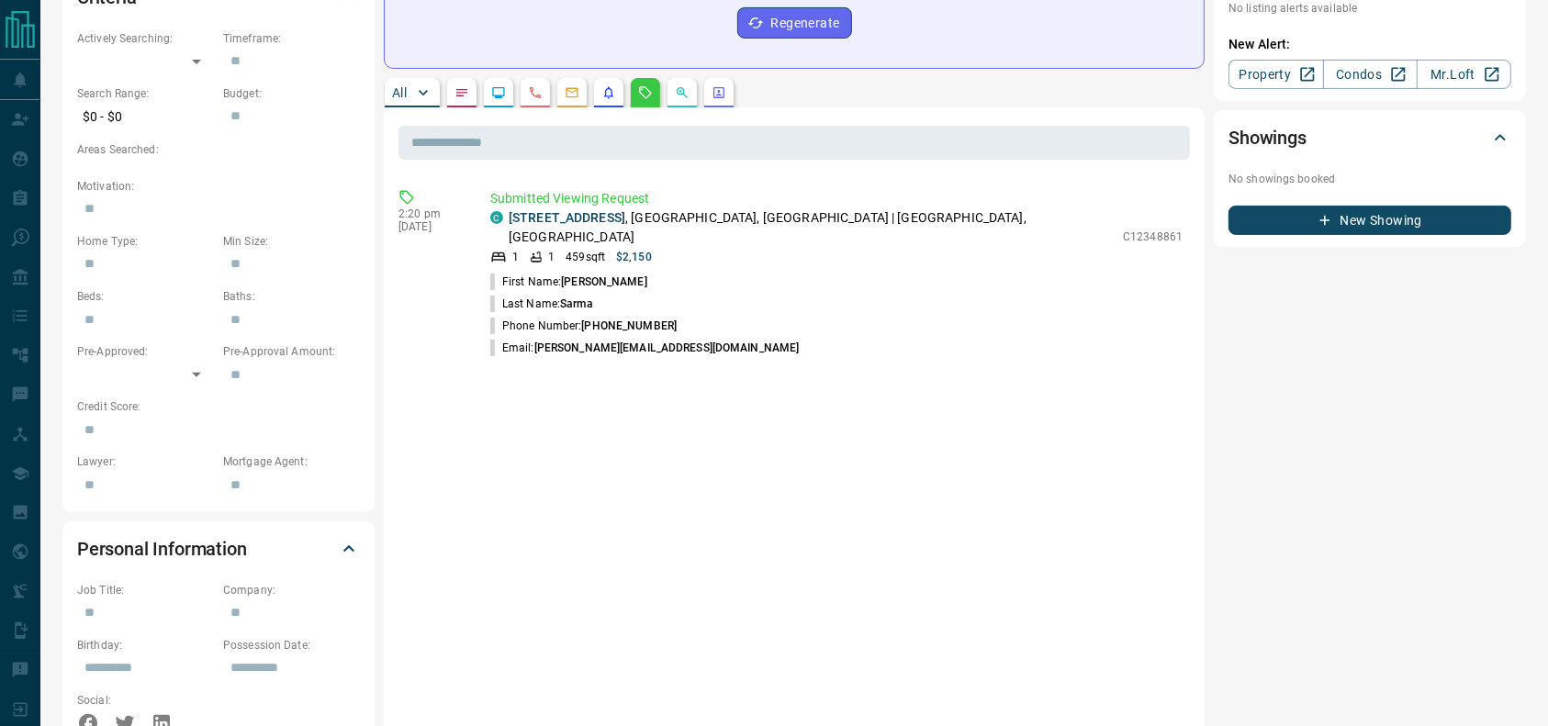
click at [882, 359] on div "2:20 pm [DATE] Submitted Viewing Request C [STREET_ADDRESS] 1 1 459 sqft $2,150…" at bounding box center [795, 735] width 792 height 1102
click at [877, 248] on div "C [STREET_ADDRESS] 1 1 459 sqft $2,150 C12348861 First Name: [PERSON_NAME] Last…" at bounding box center [836, 283] width 692 height 151
click at [877, 249] on div "1 1 459 sqft $2,150" at bounding box center [802, 257] width 624 height 17
click at [878, 208] on p "[STREET_ADDRESS]" at bounding box center [811, 227] width 605 height 39
click at [833, 215] on p "[STREET_ADDRESS]" at bounding box center [811, 227] width 605 height 39
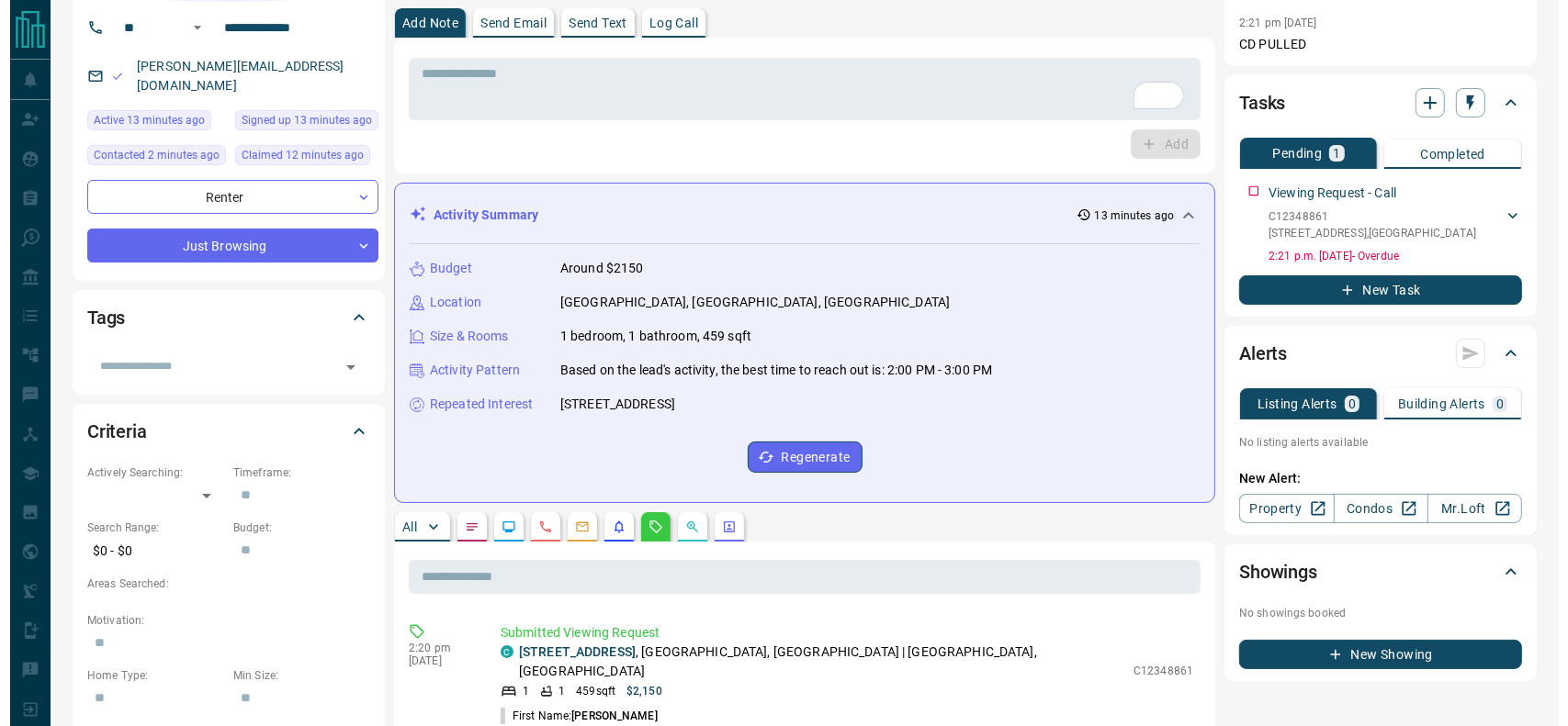
scroll to position [0, 0]
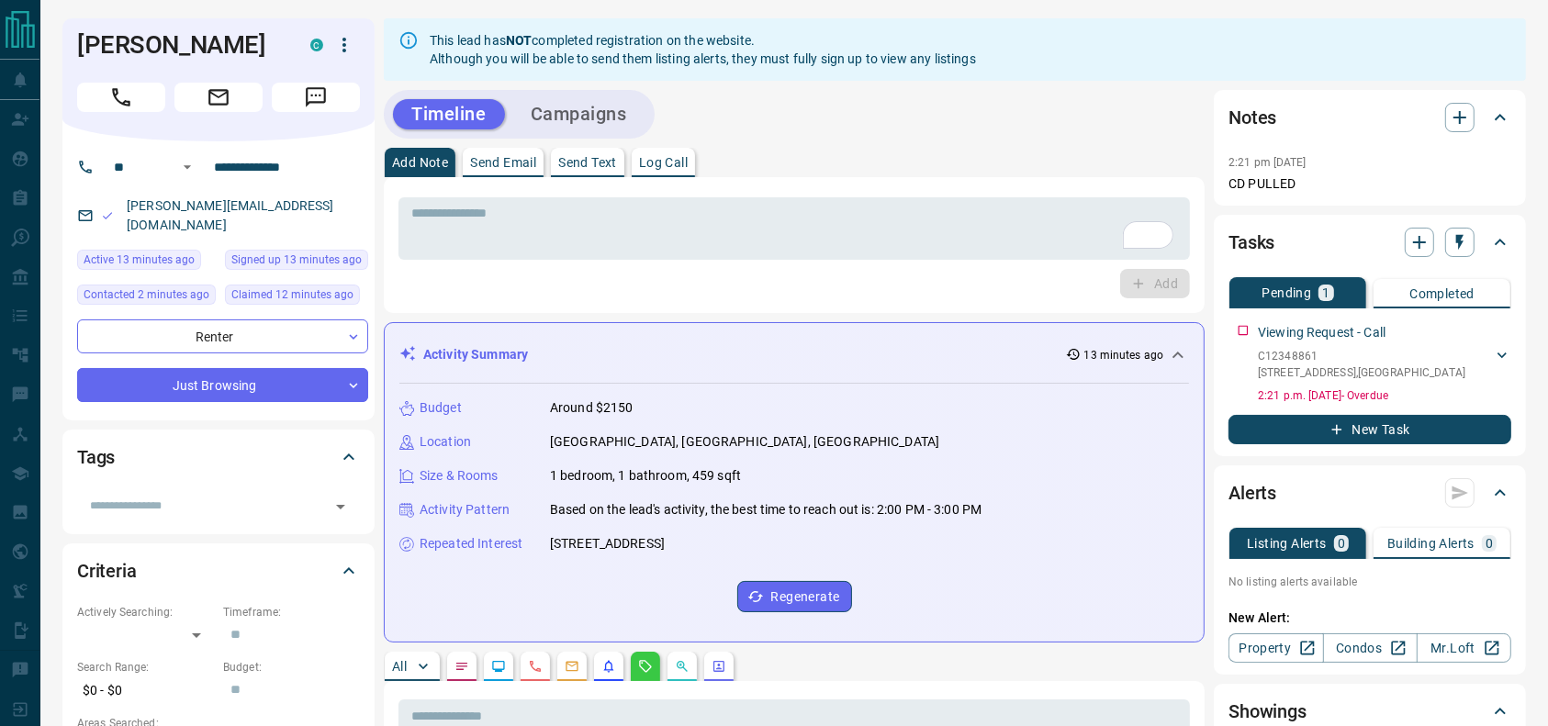
click at [352, 50] on icon "button" at bounding box center [344, 45] width 22 height 22
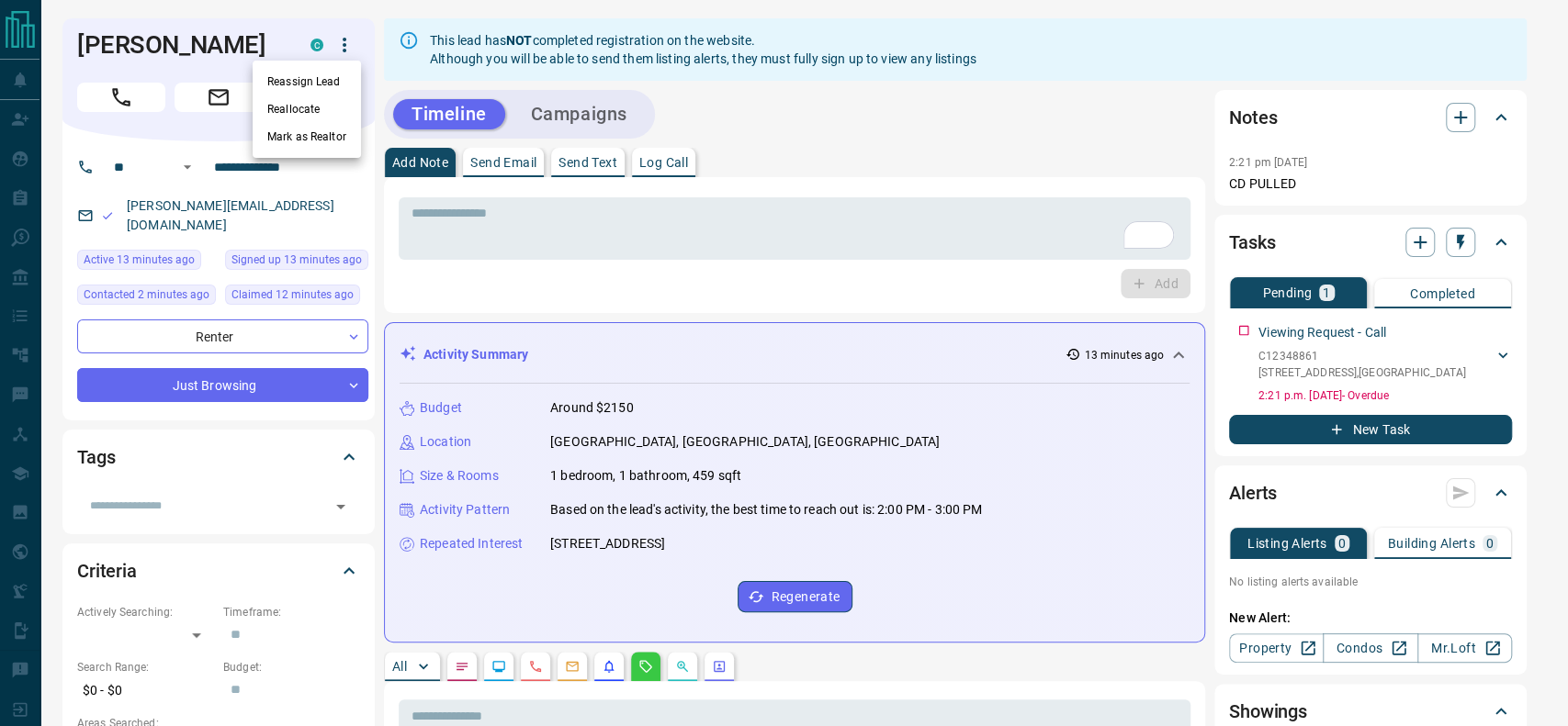
click at [301, 73] on li "Reassign Lead" at bounding box center [307, 82] width 108 height 28
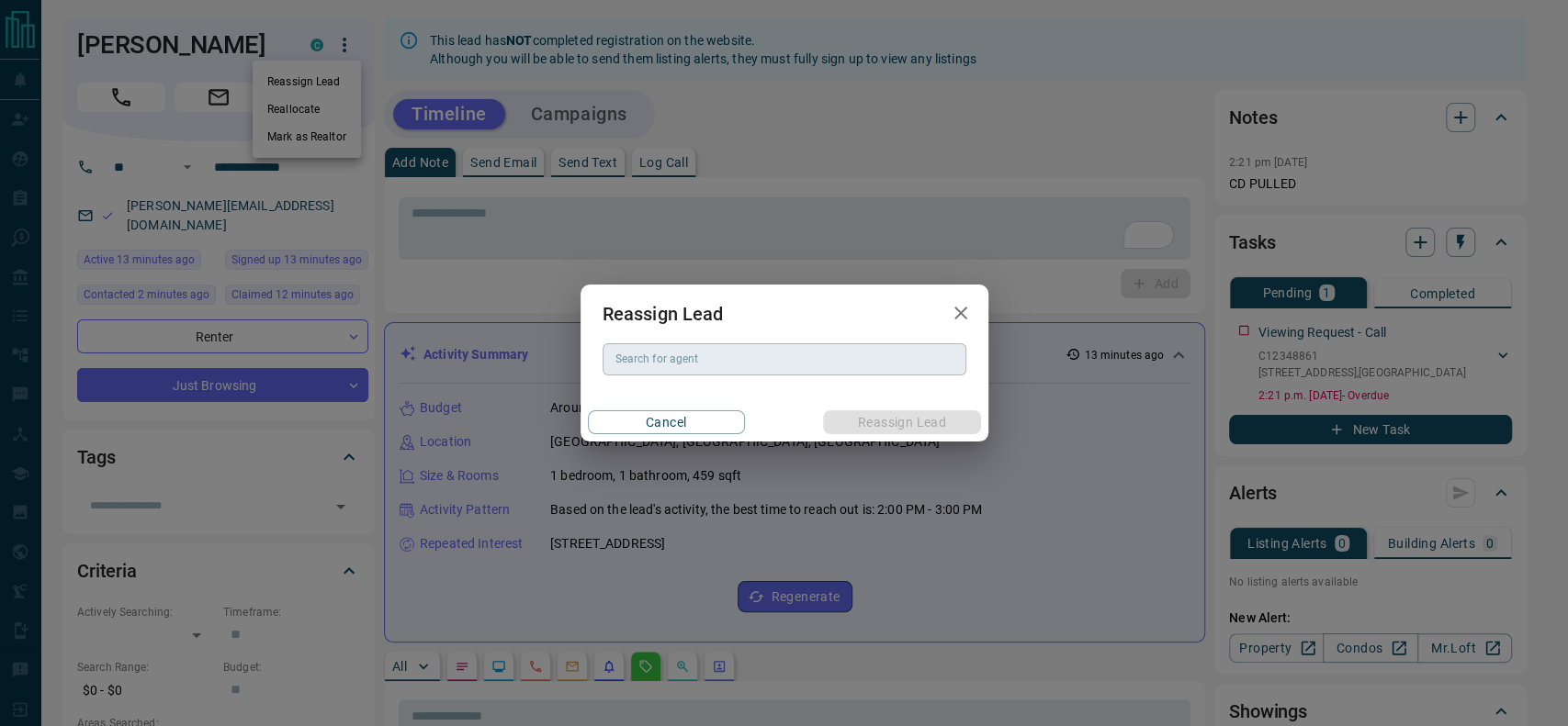
click at [749, 361] on input "Search for agent" at bounding box center [783, 359] width 350 height 20
click at [716, 395] on li "[PERSON_NAME]" at bounding box center [783, 397] width 364 height 28
type input "********"
click at [857, 415] on button "Reassign Lead" at bounding box center [901, 422] width 157 height 24
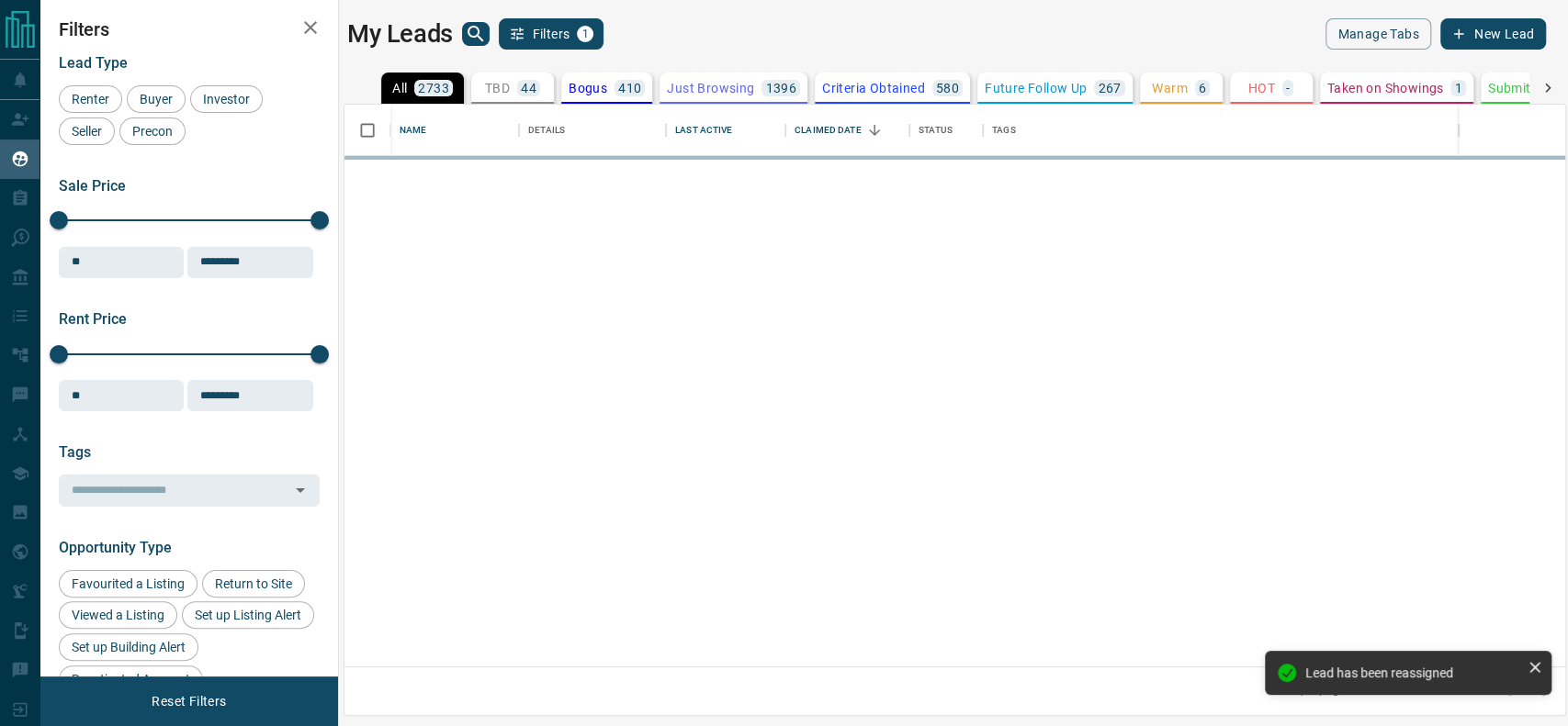
scroll to position [544, 1201]
